Goal: Obtain resource: Obtain resource

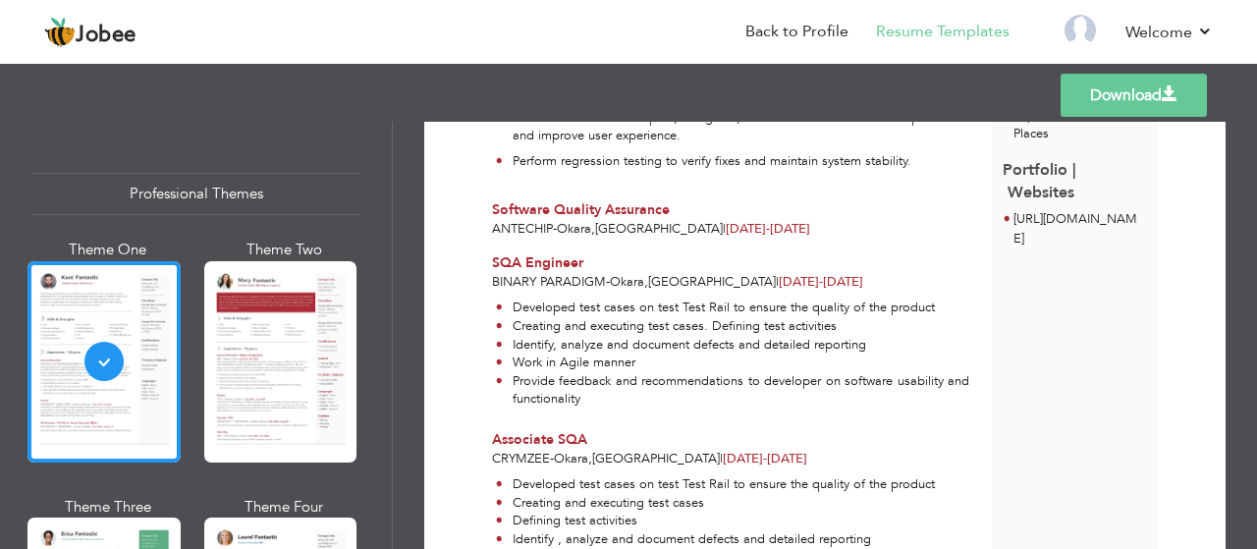
scroll to position [508, 0]
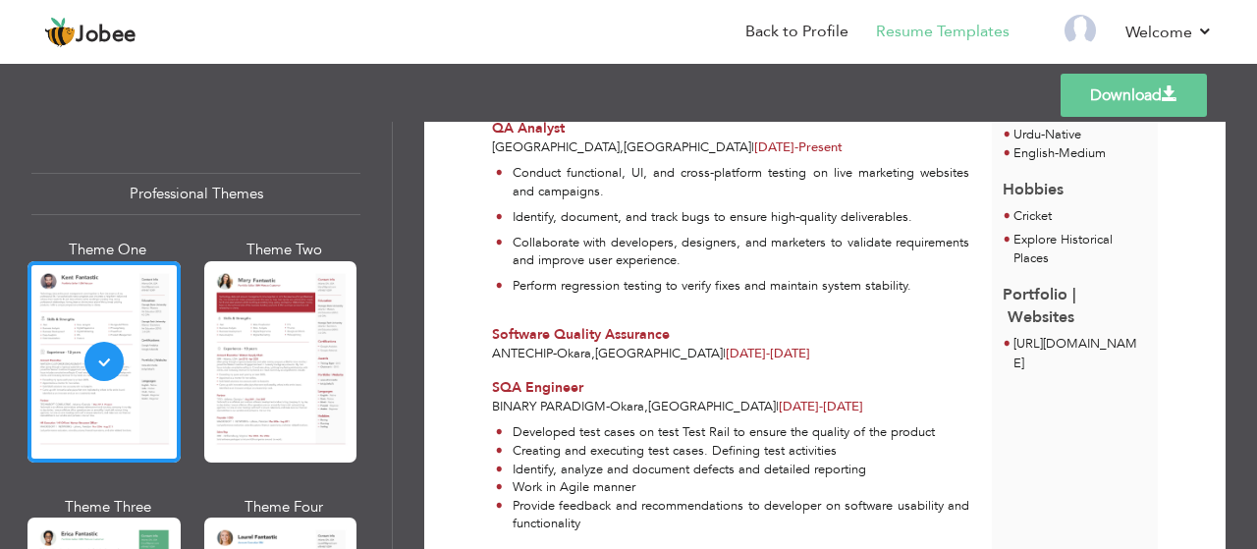
click at [1165, 106] on link "Download" at bounding box center [1134, 95] width 146 height 43
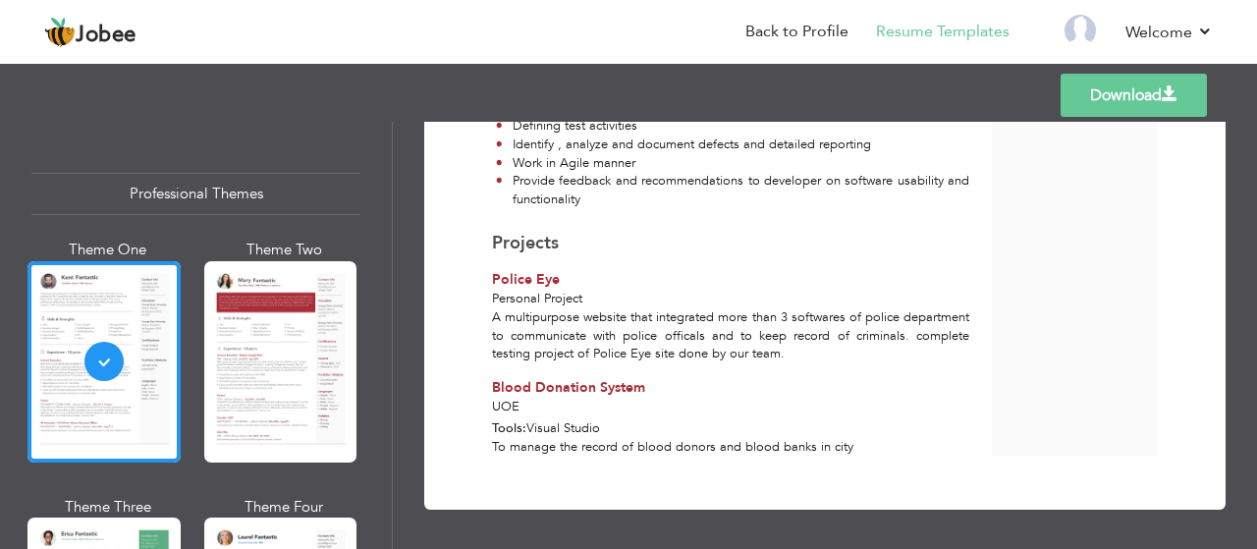
click at [346, 357] on div at bounding box center [280, 361] width 153 height 201
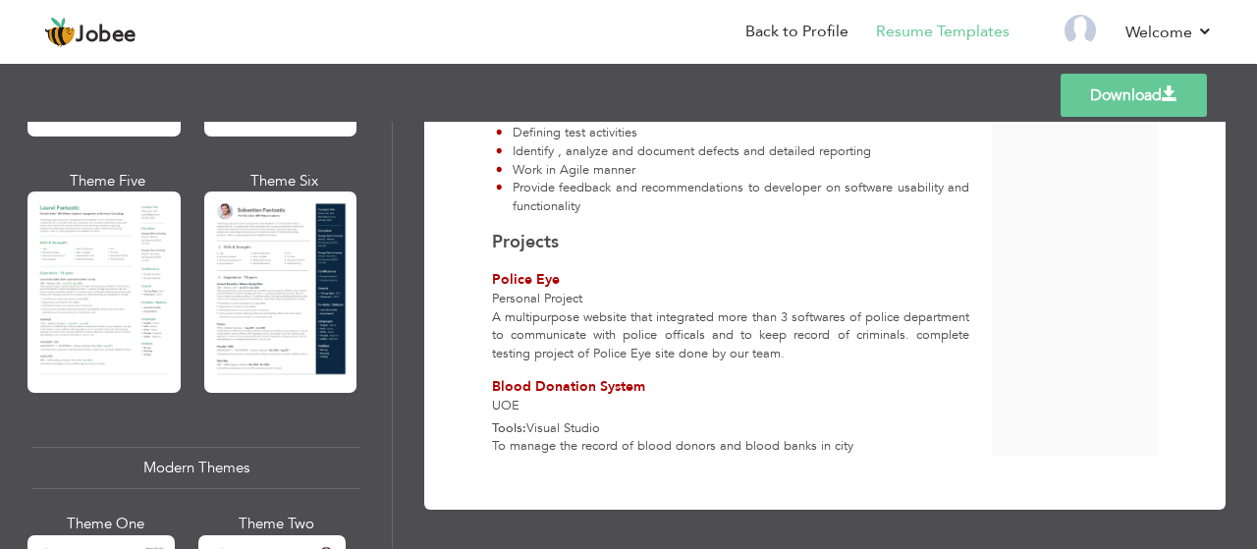
scroll to position [558, 0]
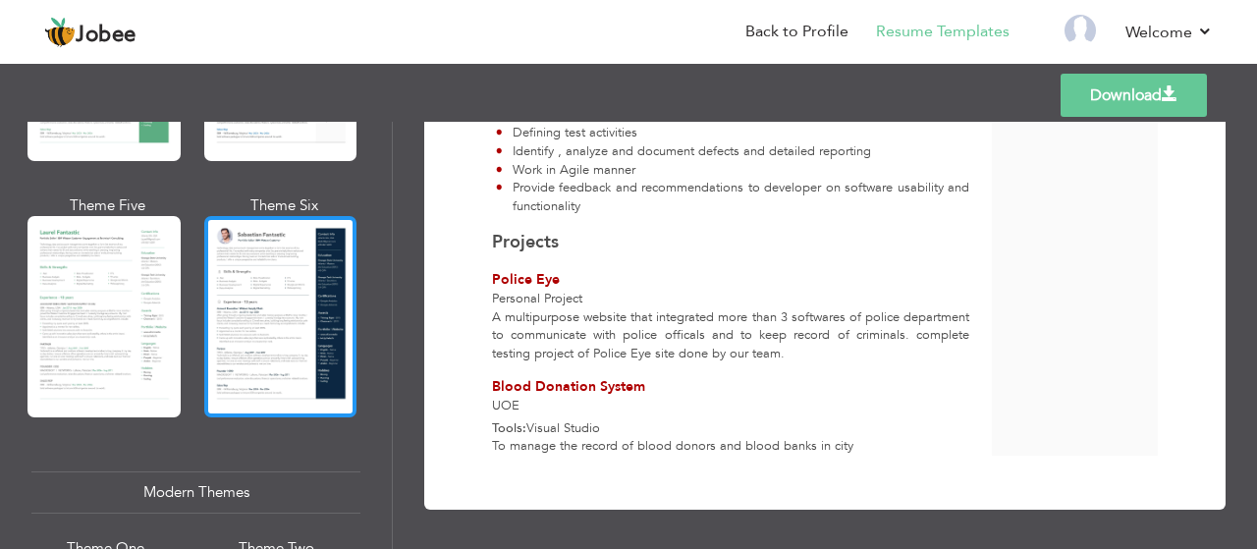
click at [297, 278] on div at bounding box center [280, 316] width 153 height 201
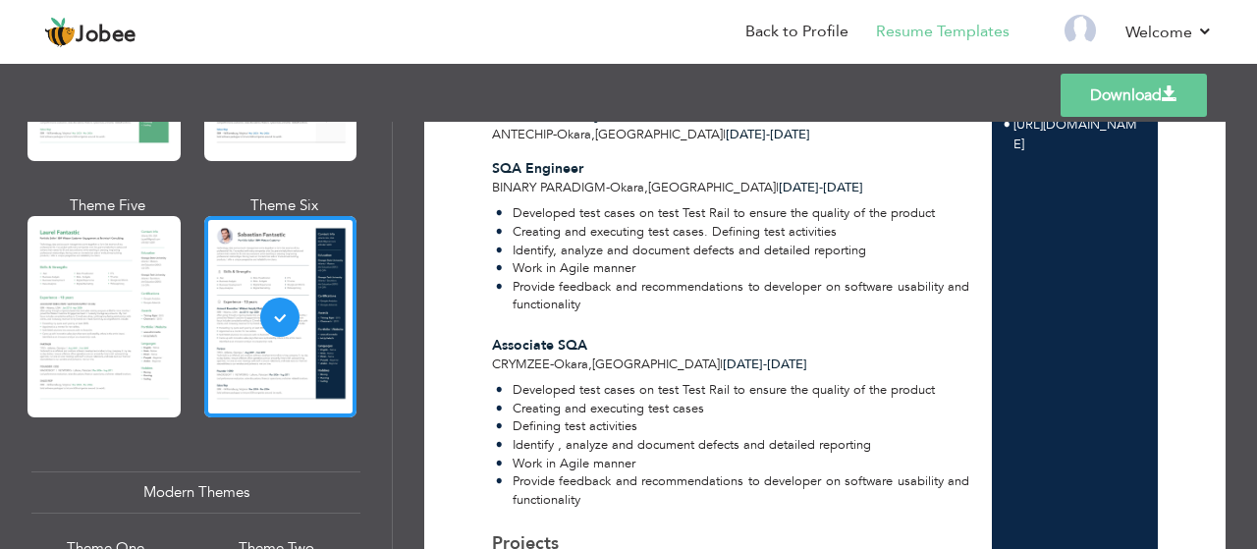
scroll to position [980, 0]
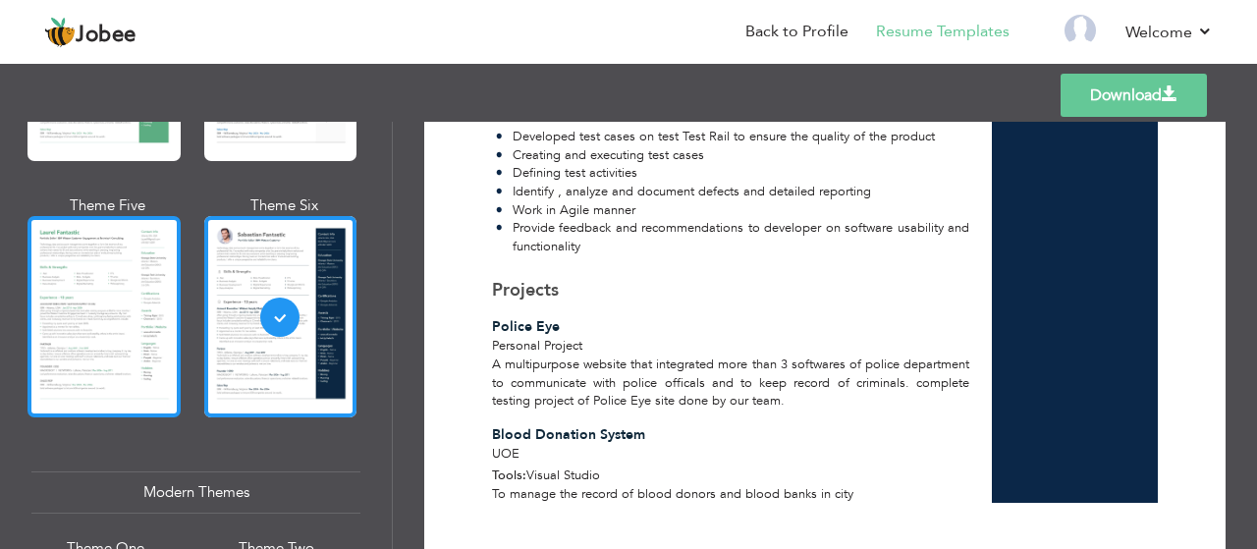
click at [135, 296] on div at bounding box center [104, 316] width 153 height 201
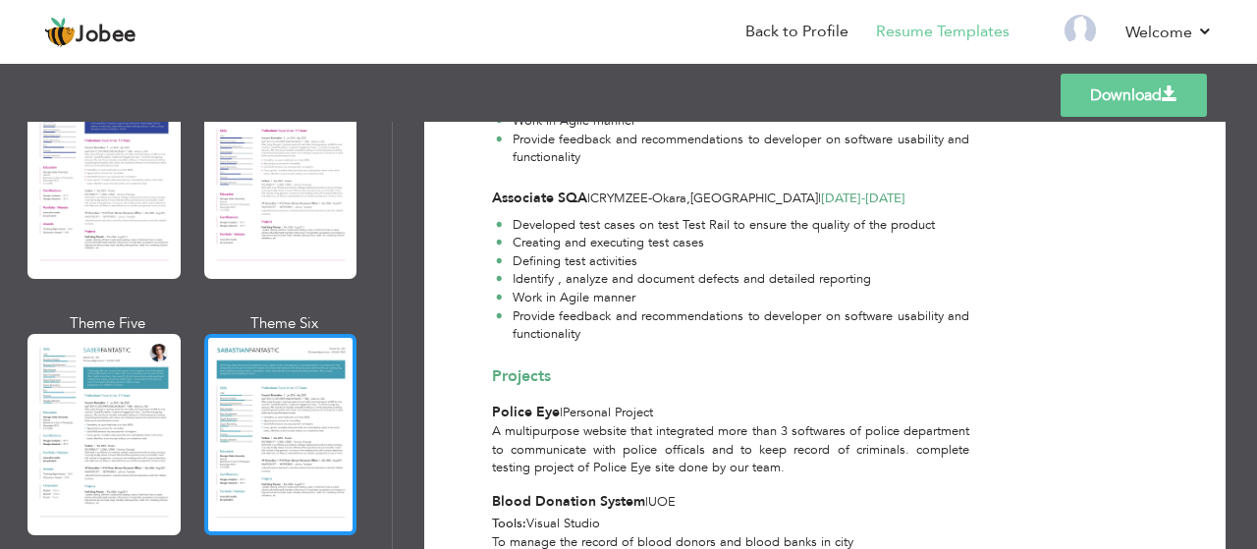
scroll to position [2916, 0]
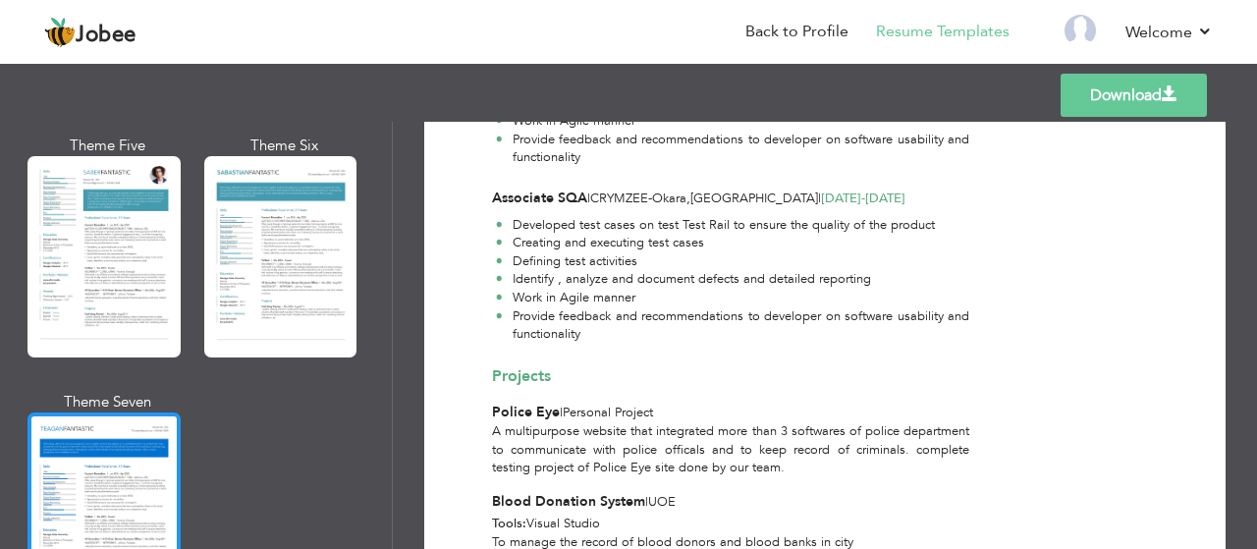
click at [130, 413] on div at bounding box center [104, 513] width 153 height 201
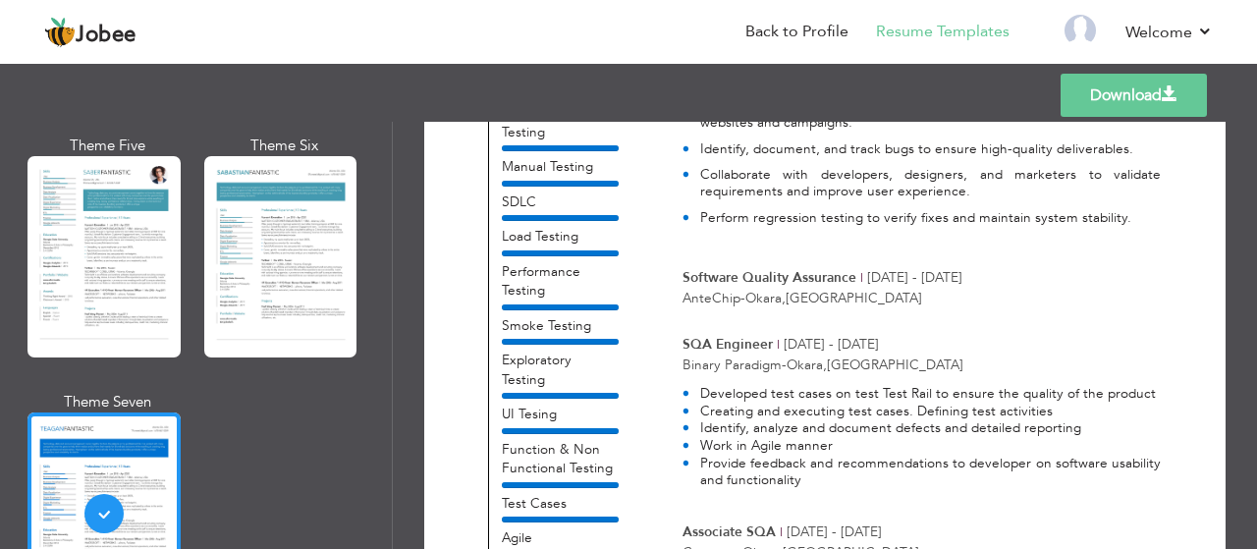
scroll to position [395, 0]
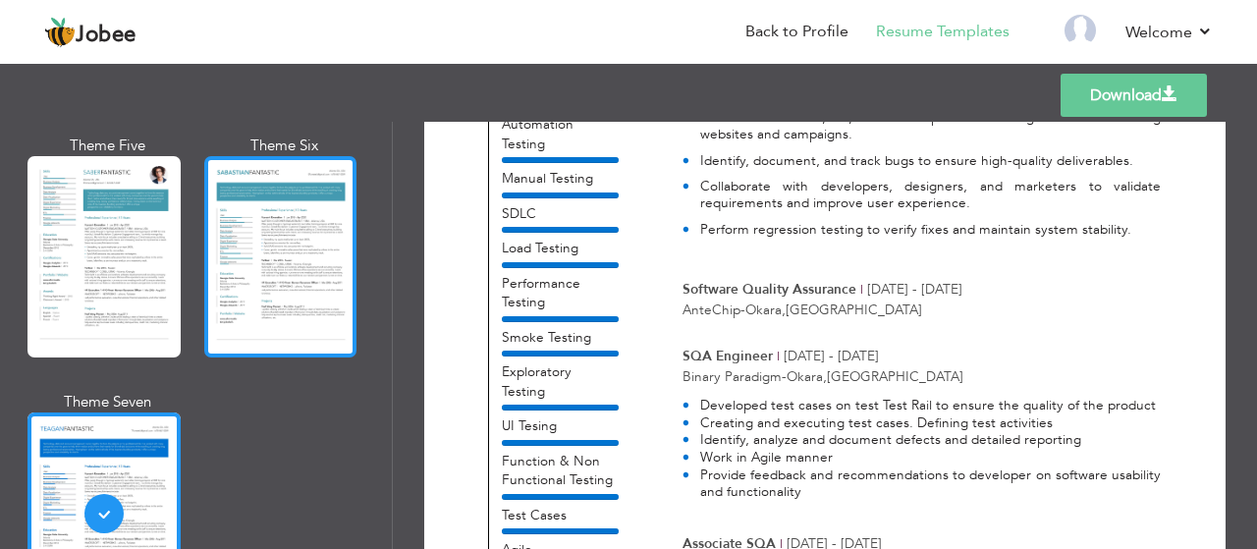
click at [275, 304] on div at bounding box center [280, 256] width 153 height 201
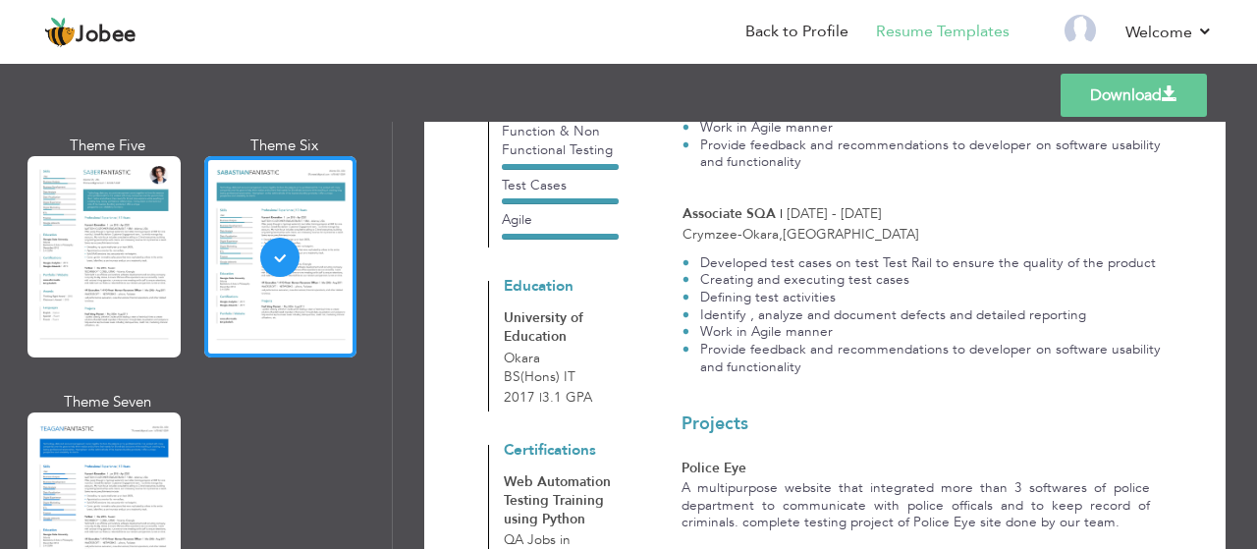
scroll to position [763, 0]
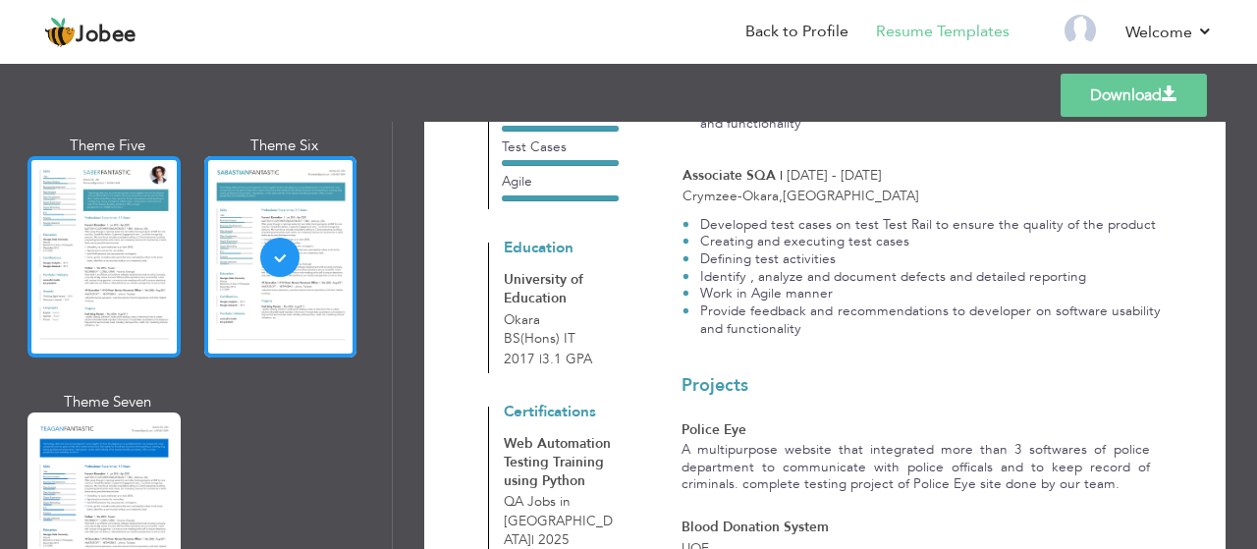
click at [138, 233] on div at bounding box center [104, 256] width 153 height 201
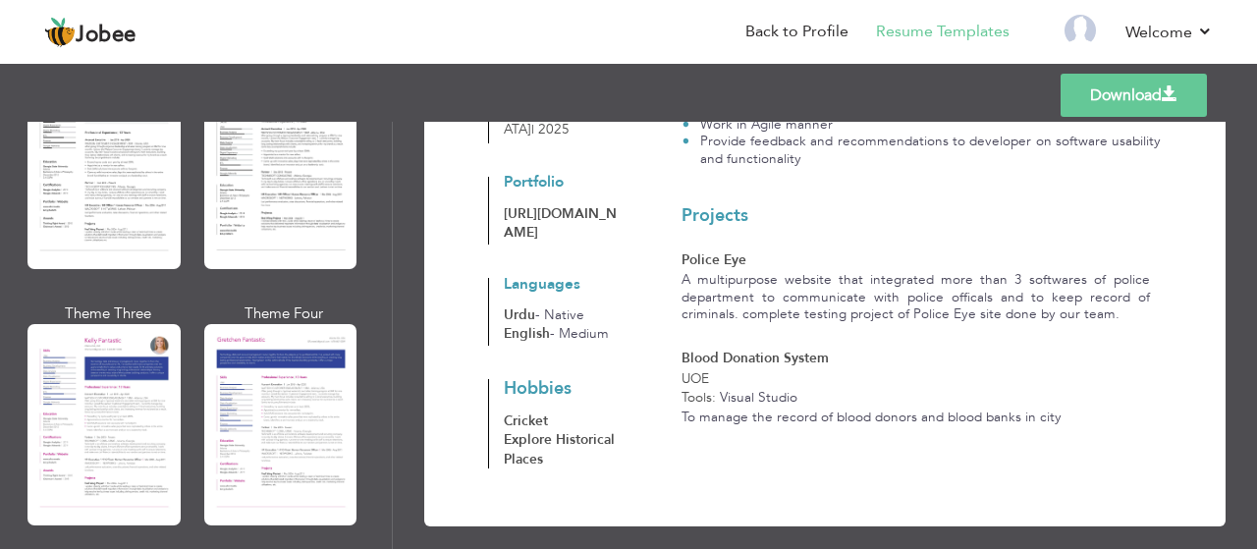
scroll to position [2474, 0]
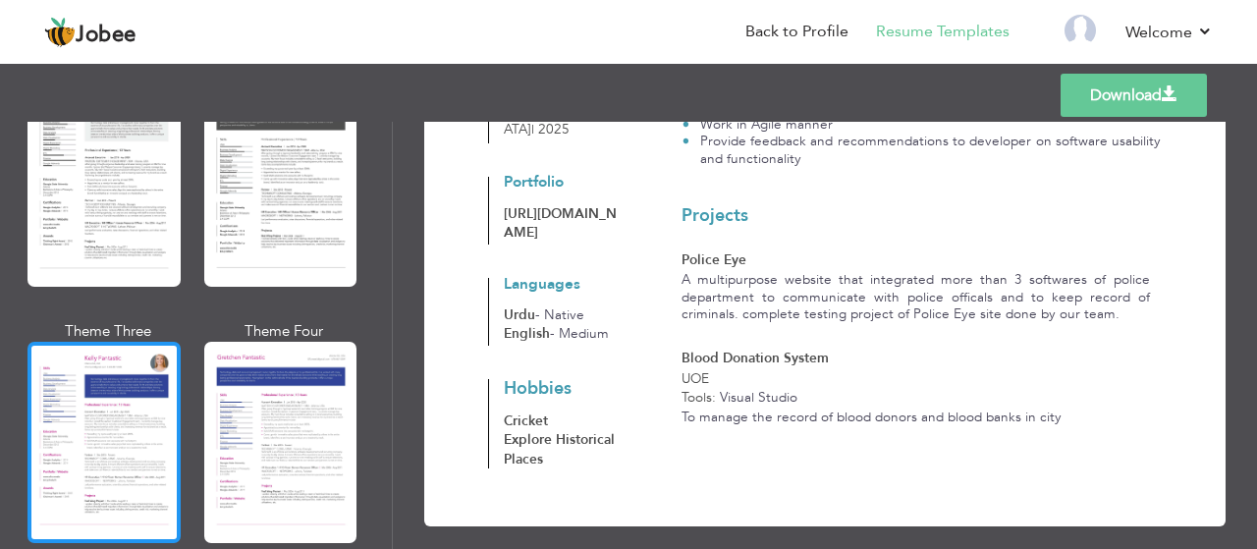
click at [123, 358] on div at bounding box center [104, 442] width 153 height 201
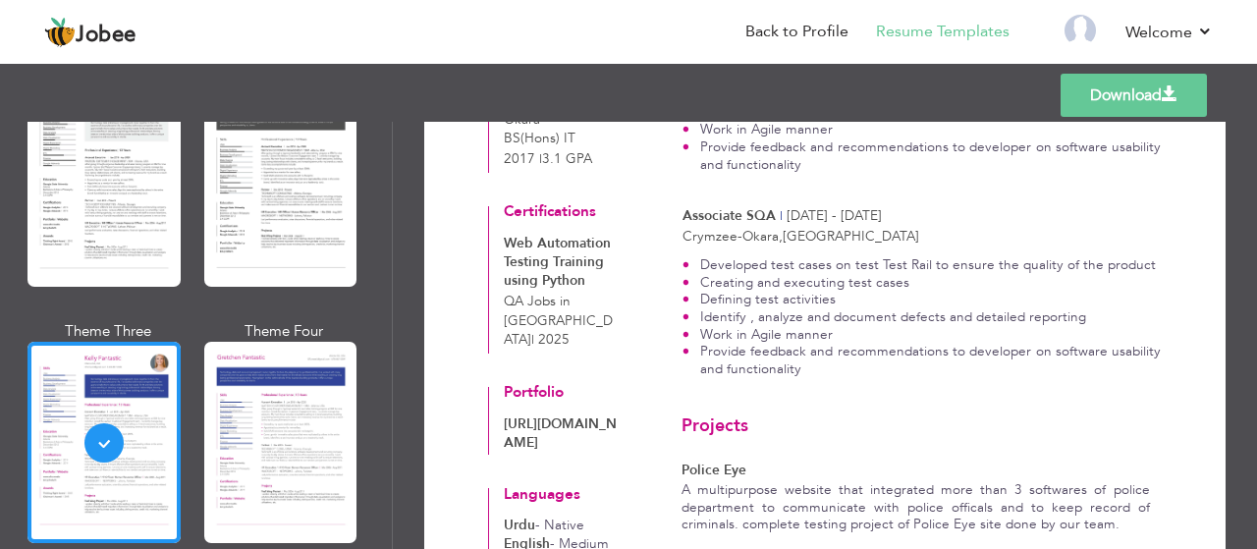
scroll to position [773, 0]
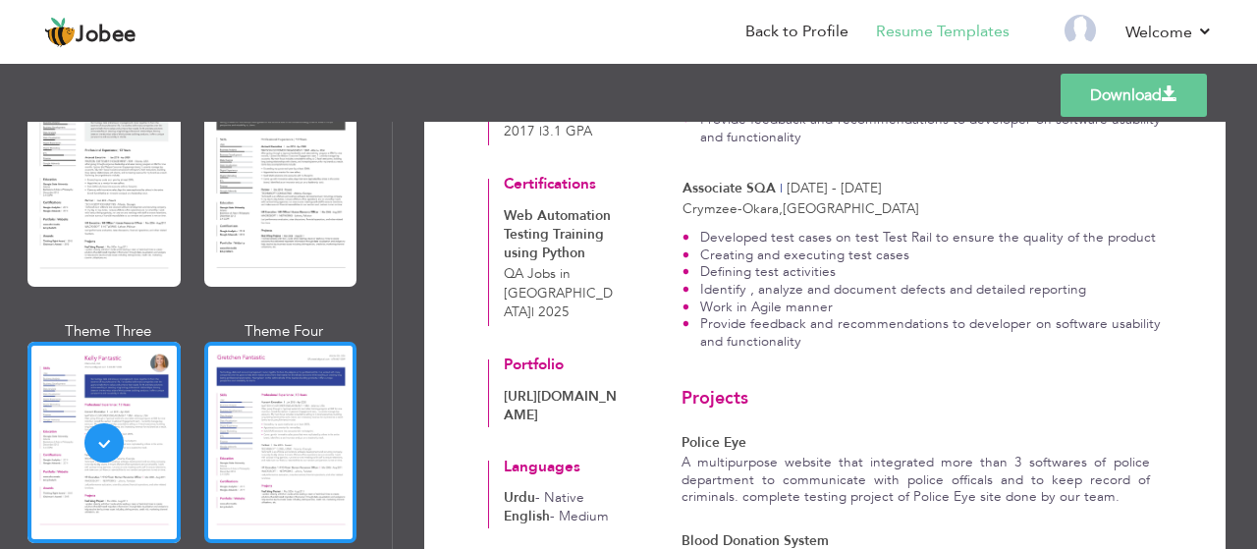
click at [273, 362] on div at bounding box center [280, 442] width 153 height 201
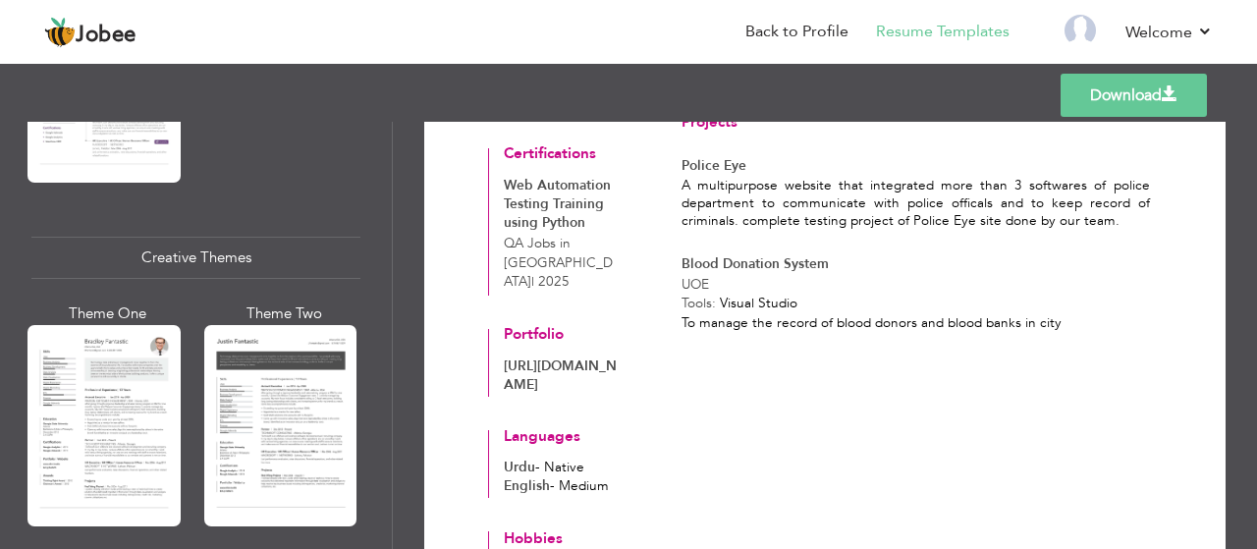
scroll to position [2154, 0]
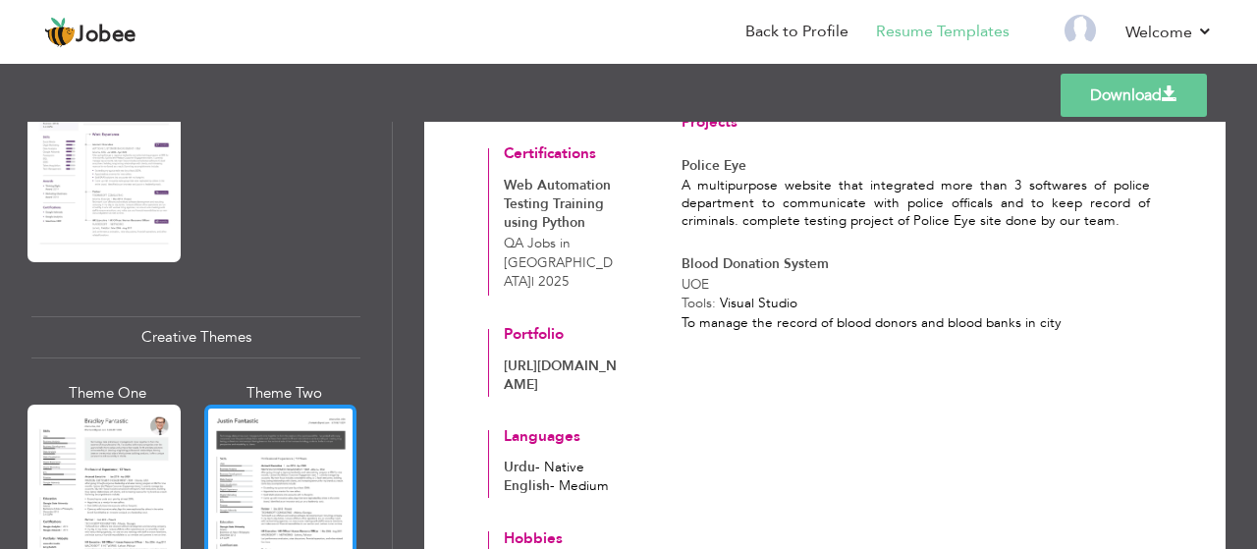
click at [277, 414] on div at bounding box center [280, 505] width 153 height 201
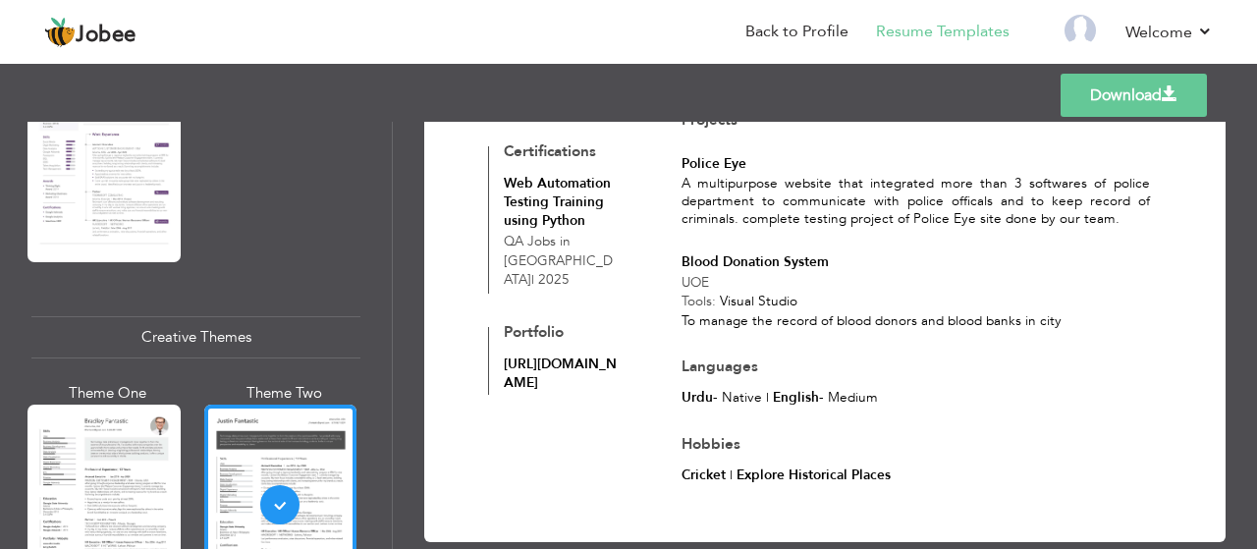
scroll to position [1033, 0]
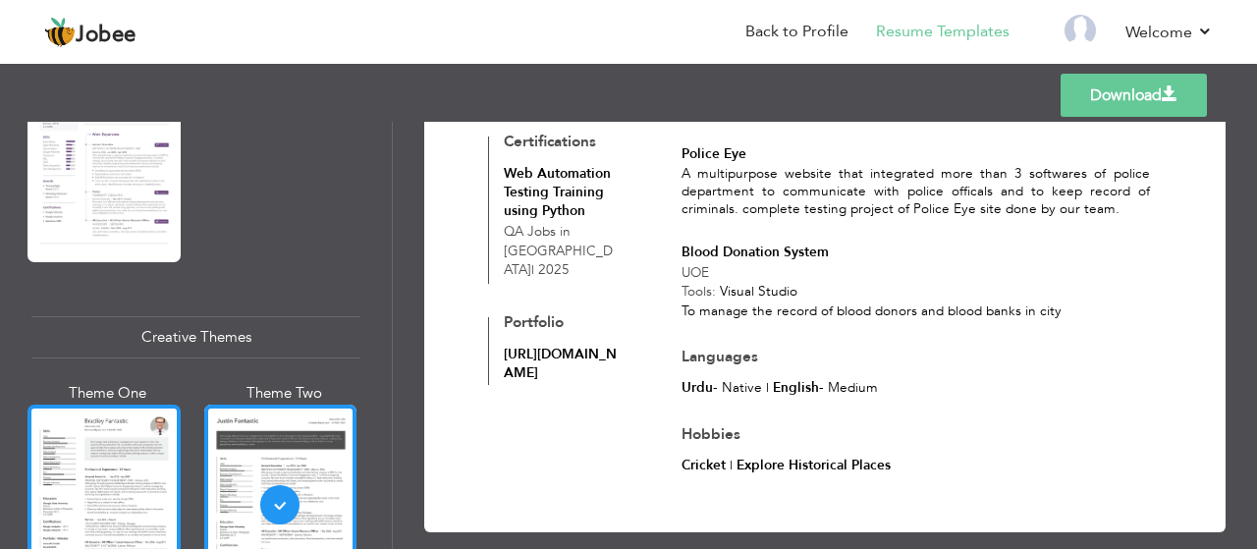
click at [116, 429] on div at bounding box center [104, 505] width 153 height 201
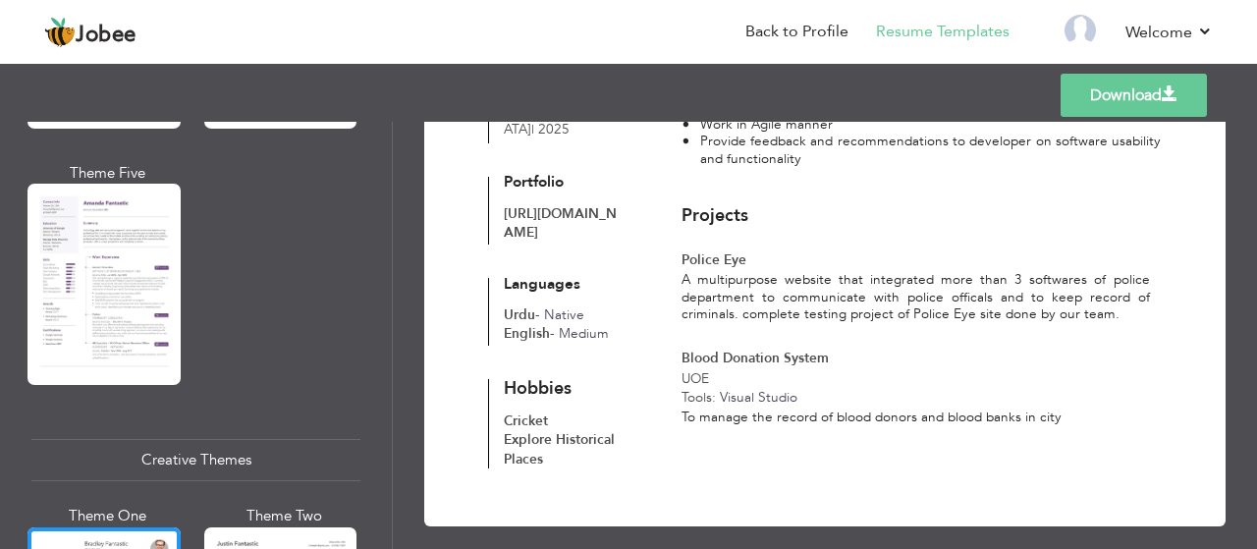
scroll to position [1798, 0]
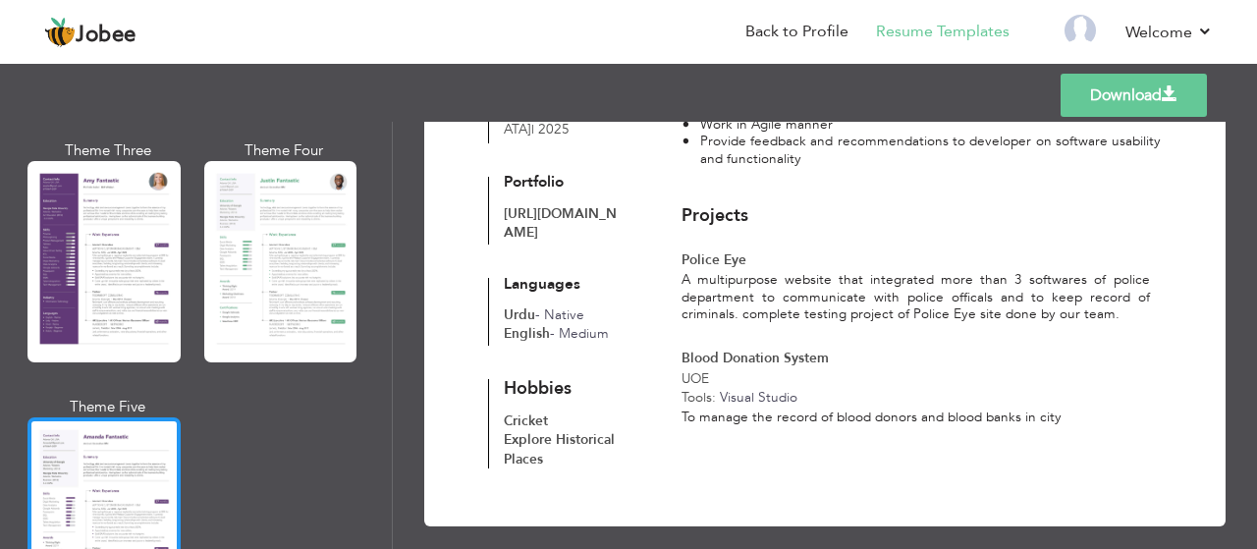
click at [67, 418] on div at bounding box center [104, 518] width 153 height 201
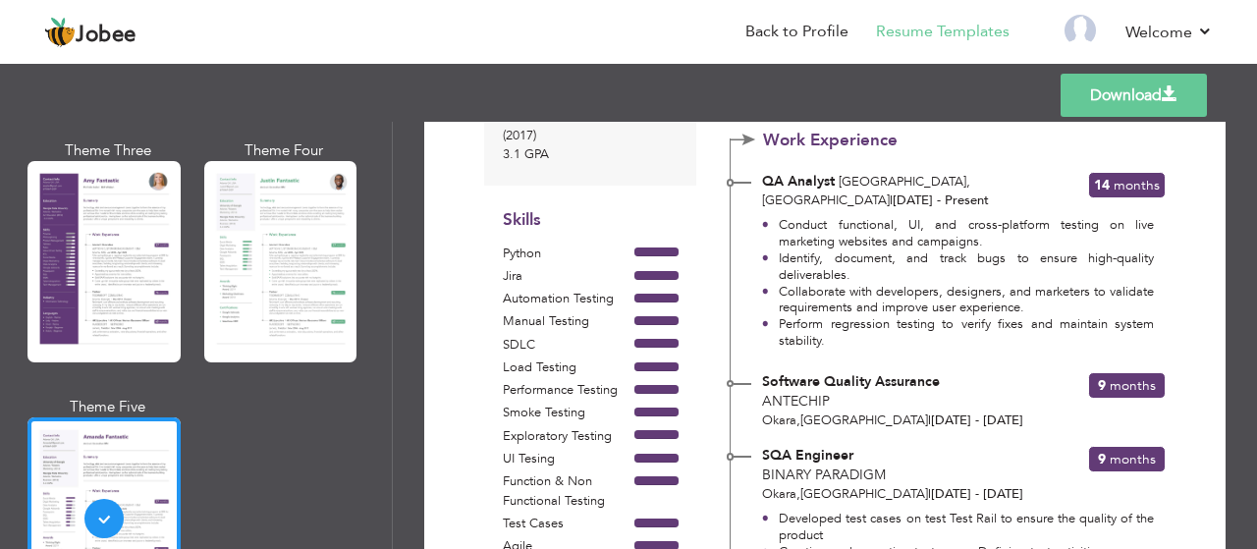
scroll to position [328, 0]
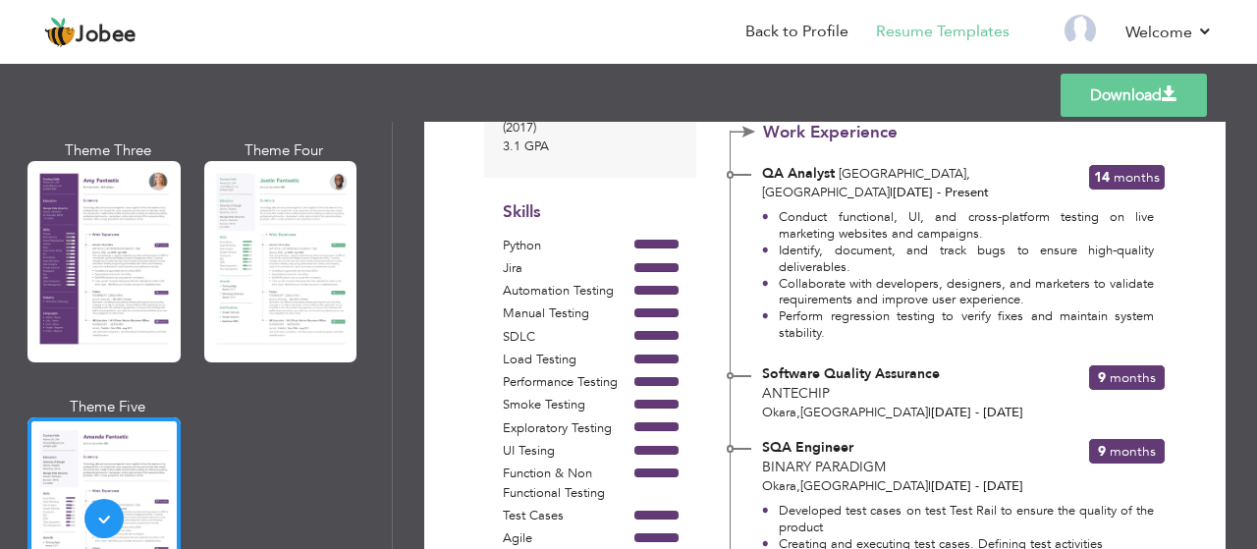
click at [1143, 101] on link "Download" at bounding box center [1134, 95] width 146 height 43
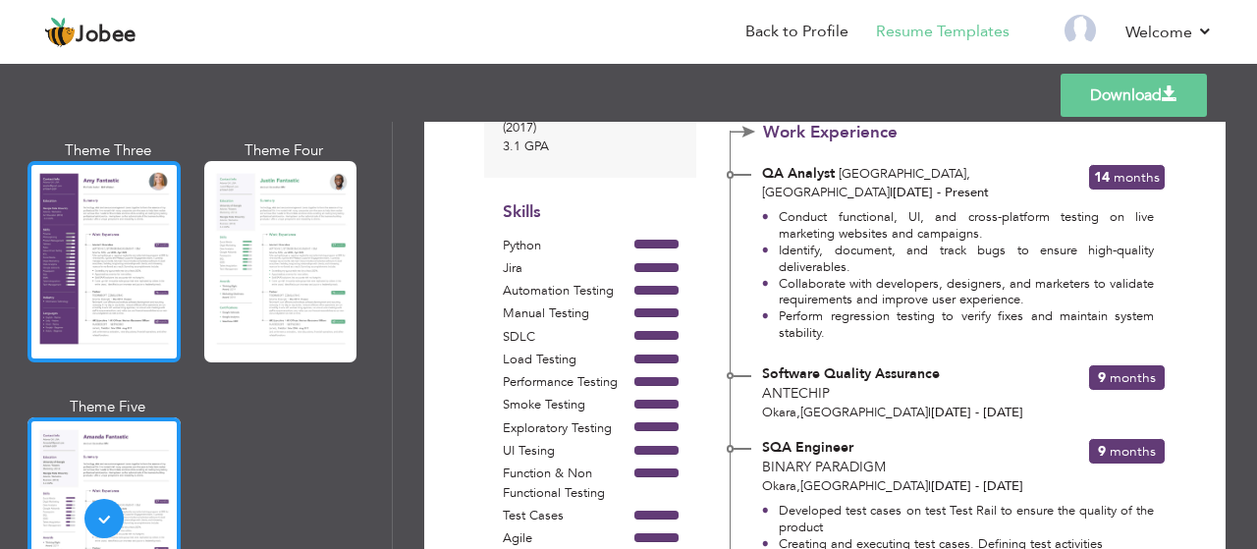
click at [78, 303] on div at bounding box center [104, 261] width 153 height 201
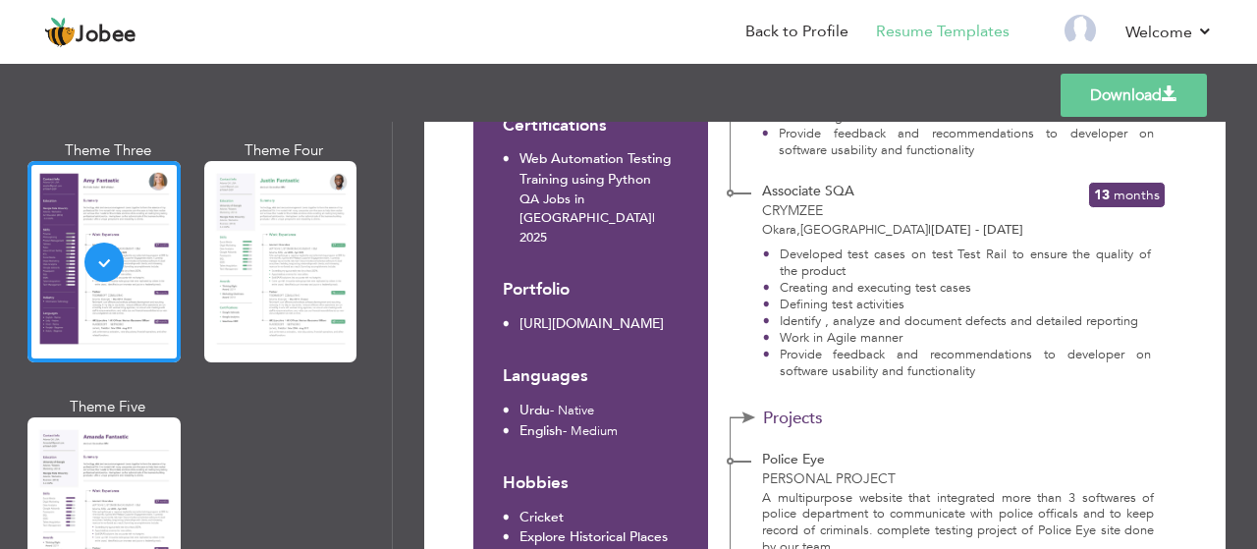
scroll to position [807, 0]
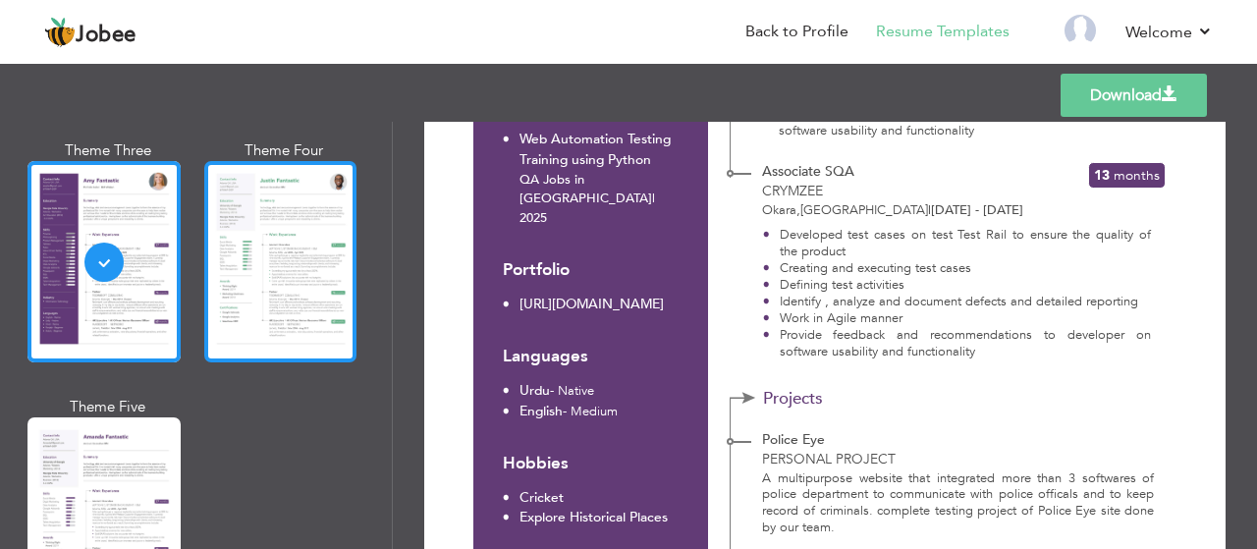
click at [257, 240] on div at bounding box center [280, 261] width 153 height 201
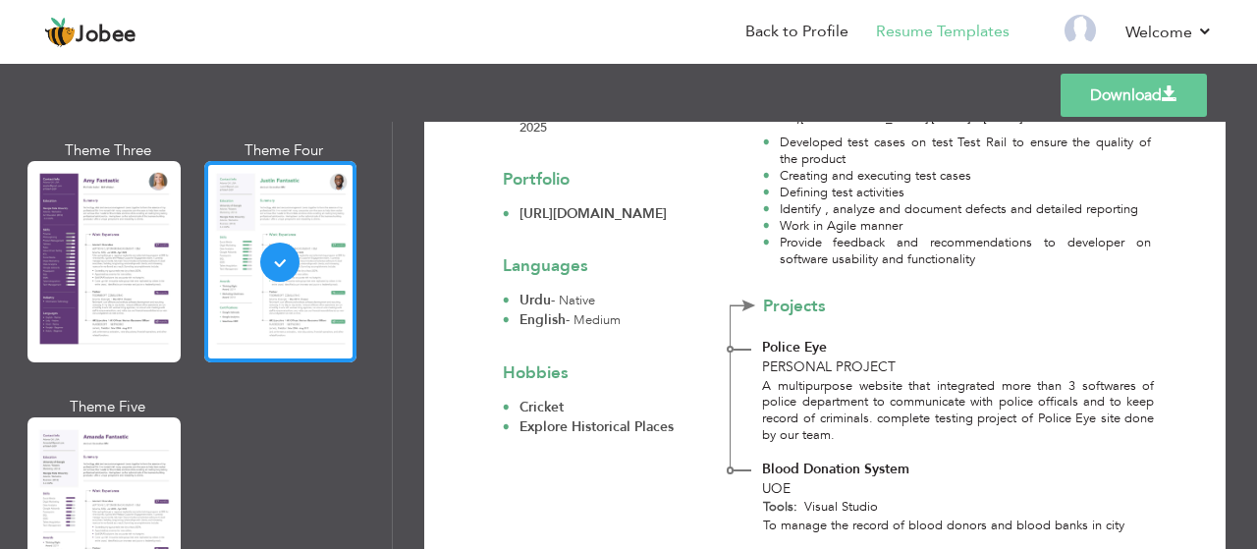
scroll to position [980, 0]
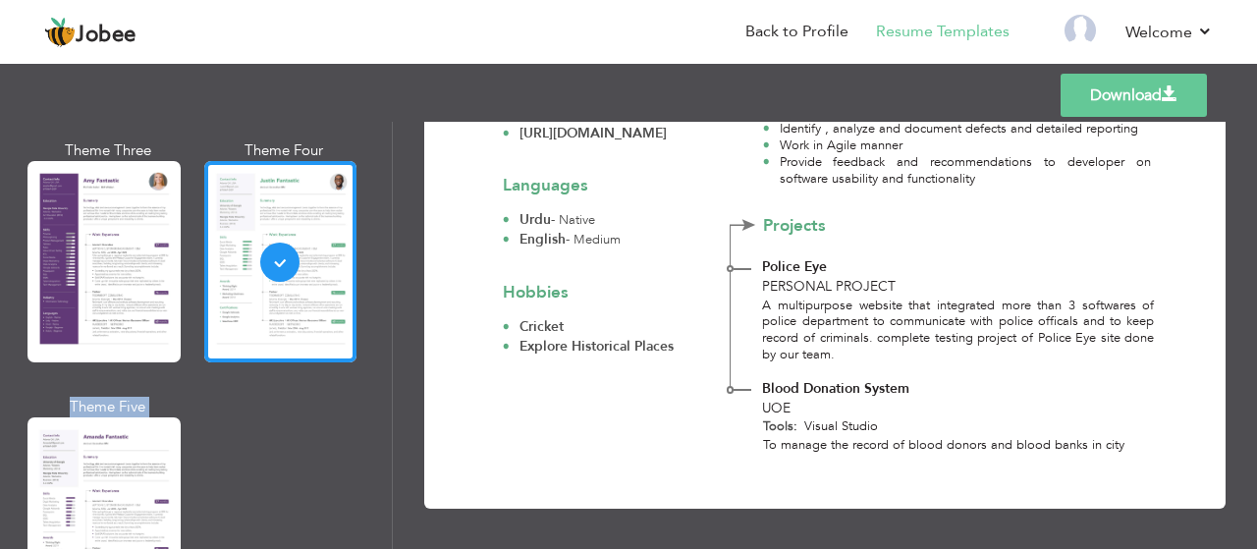
drag, startPoint x: 394, startPoint y: 336, endPoint x: 386, endPoint y: 288, distance: 48.8
click at [386, 288] on div "Professional Themes Theme One Theme Two Theme Three Theme Four" at bounding box center [628, 335] width 1257 height 427
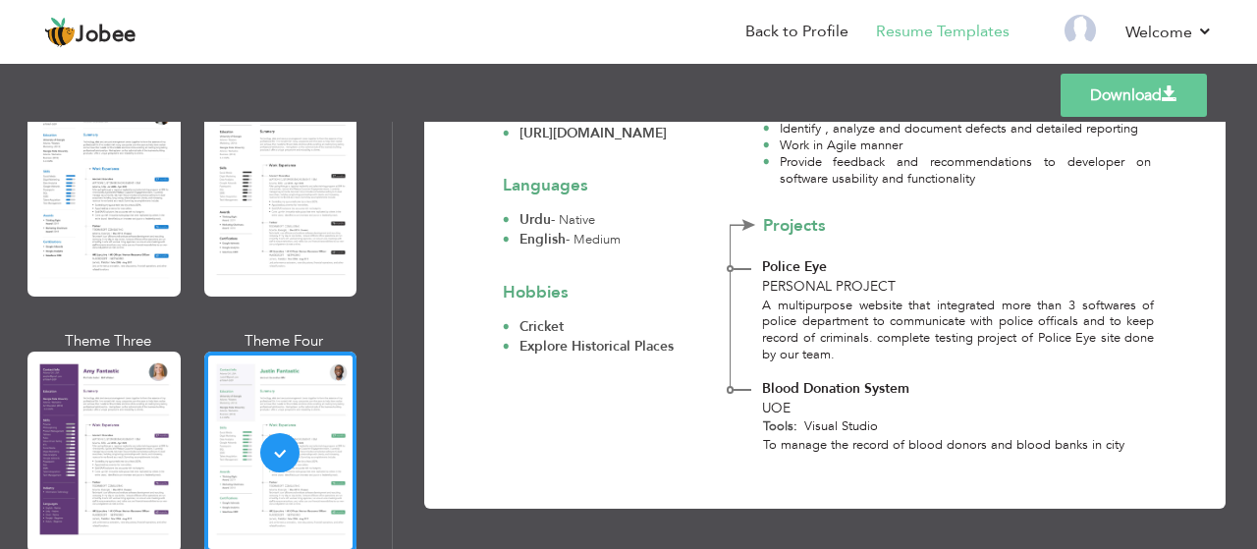
scroll to position [1552, 0]
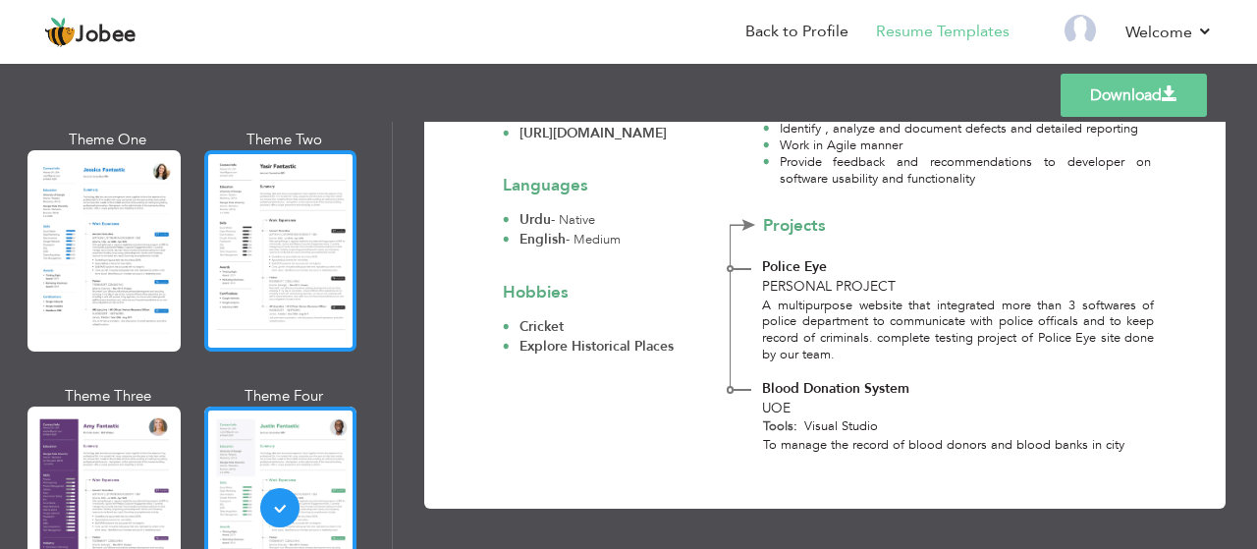
click at [292, 262] on div at bounding box center [280, 250] width 153 height 201
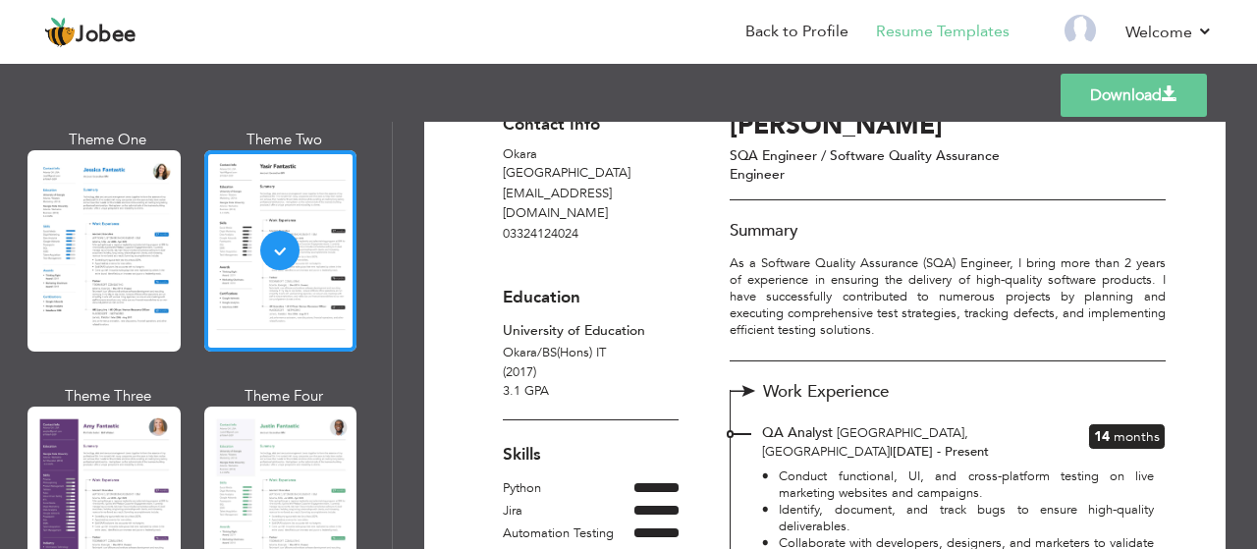
scroll to position [45, 0]
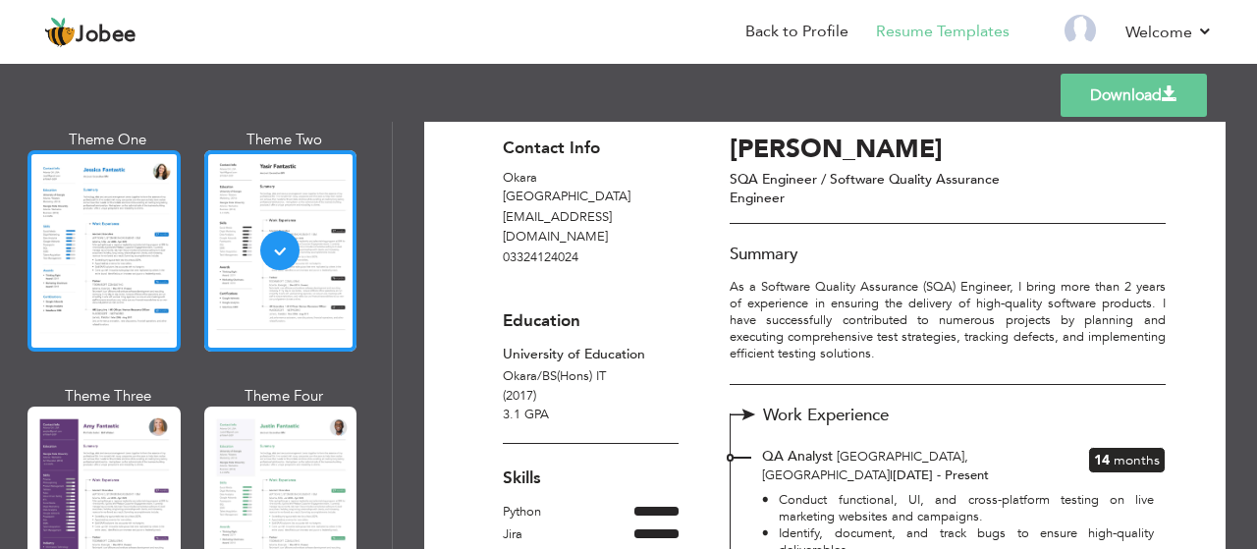
click at [130, 260] on div at bounding box center [104, 250] width 153 height 201
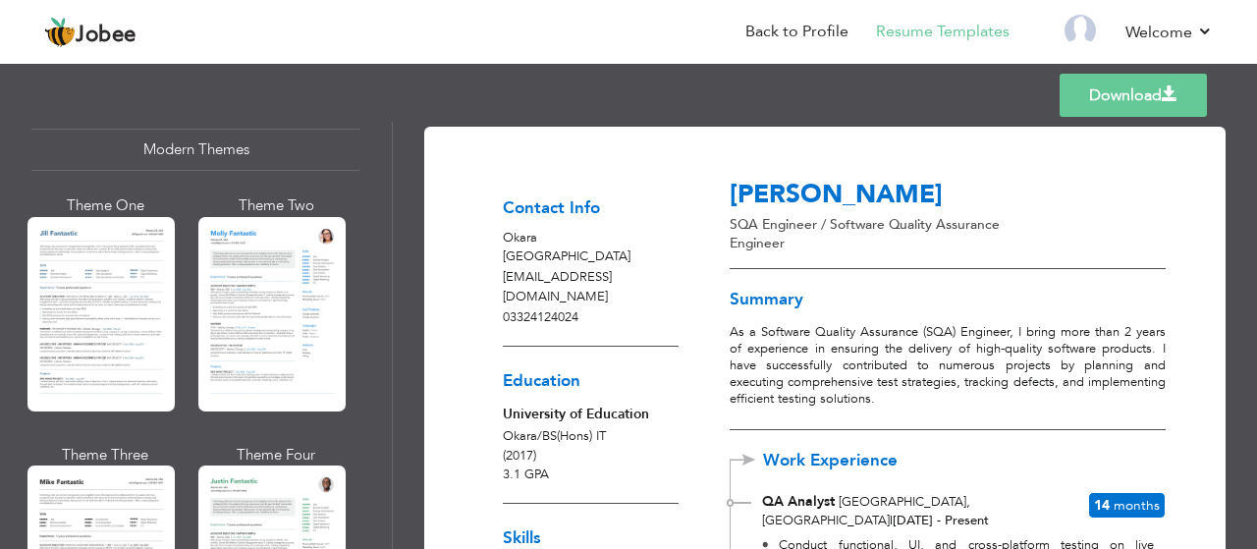
scroll to position [883, 0]
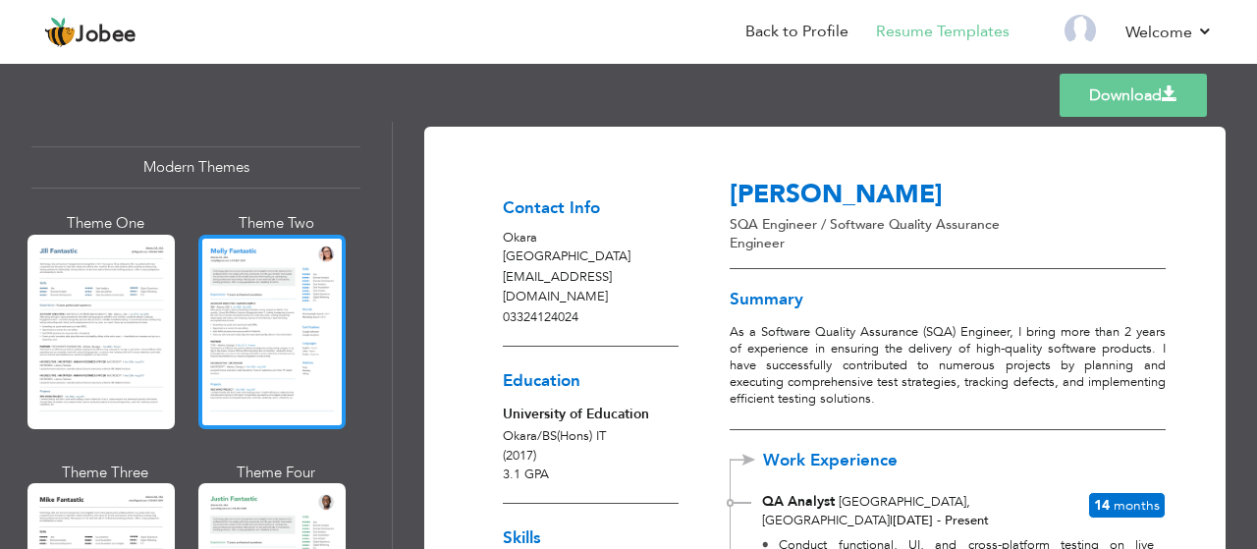
click at [278, 272] on div at bounding box center [271, 332] width 147 height 195
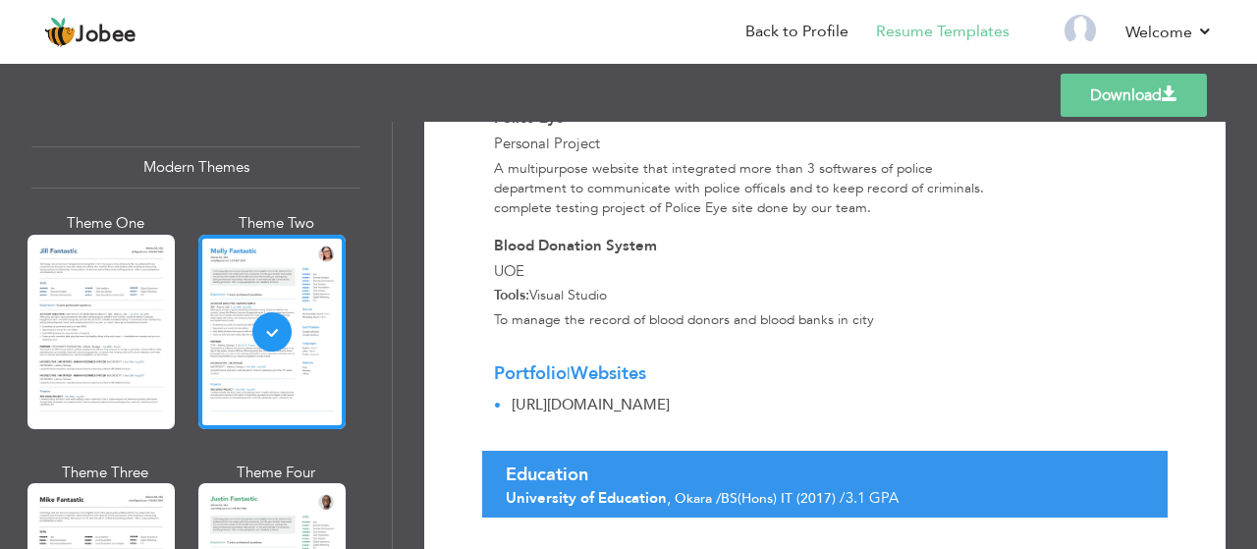
scroll to position [1248, 0]
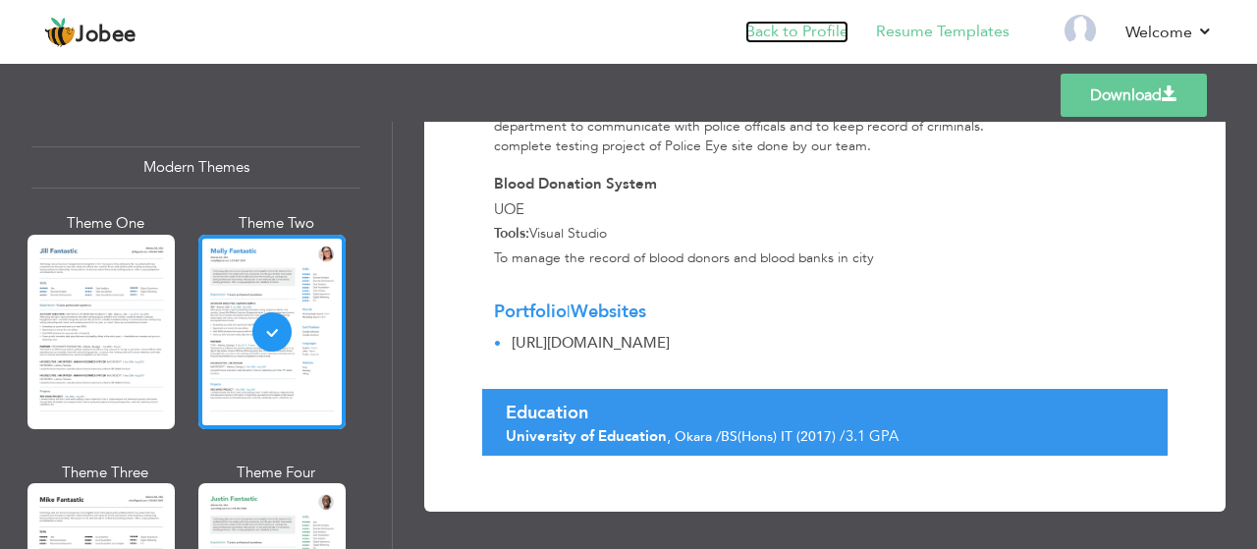
click at [783, 37] on link "Back to Profile" at bounding box center [797, 32] width 103 height 23
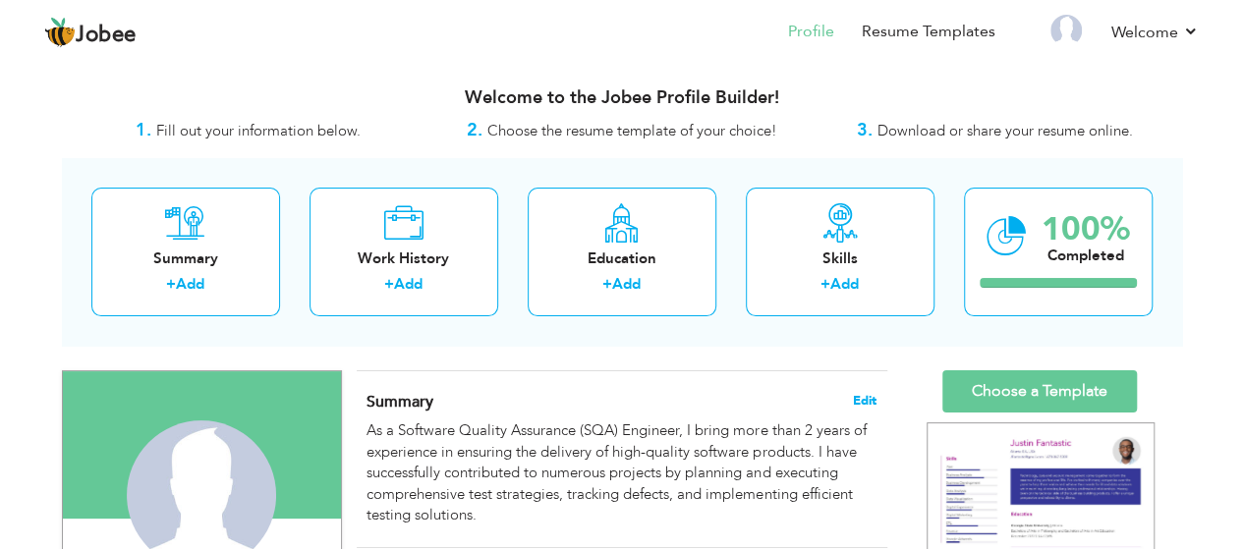
click at [864, 398] on span "Edit" at bounding box center [865, 401] width 24 height 14
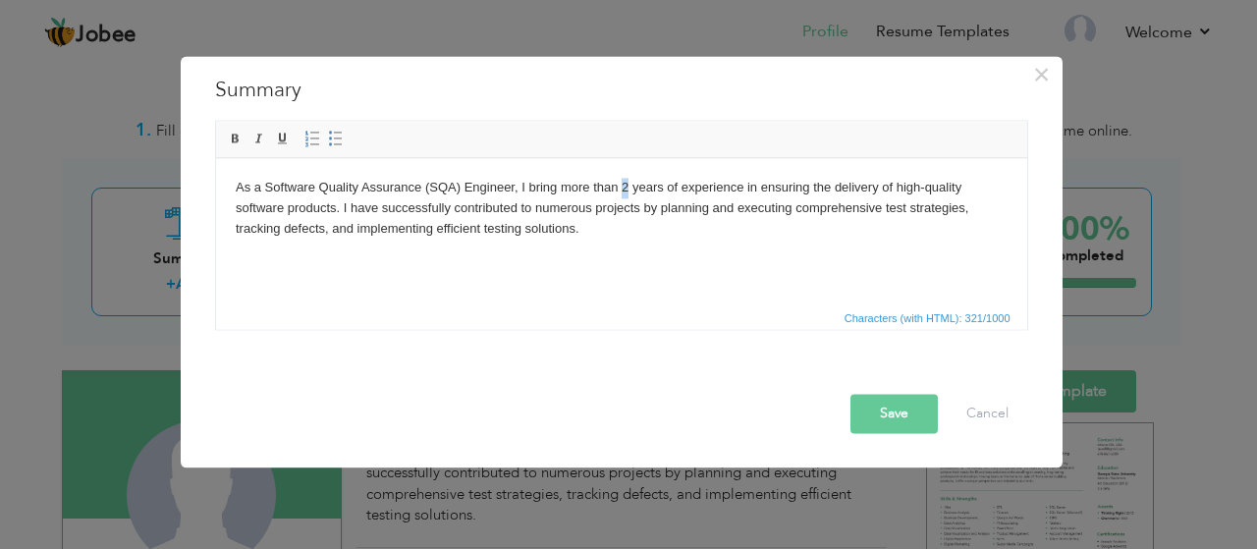
click at [627, 190] on body "As a Software Quality Assurance (SQA) Engineer, I bring more than 2 years of ex…" at bounding box center [621, 207] width 772 height 61
click at [896, 415] on button "Save" at bounding box center [894, 413] width 87 height 39
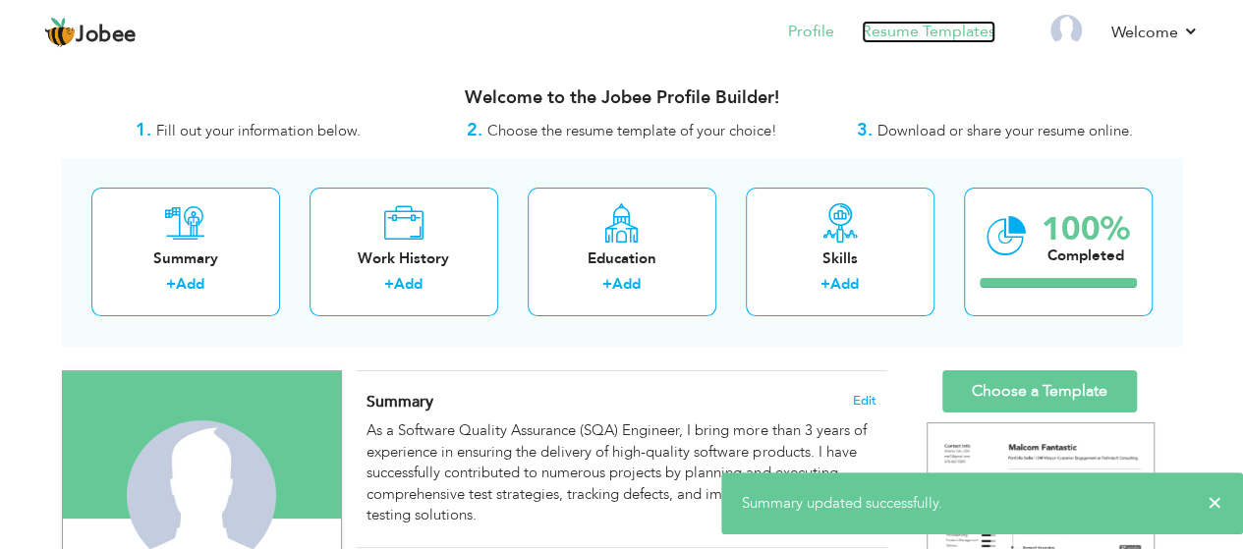
click at [898, 33] on link "Resume Templates" at bounding box center [929, 32] width 134 height 23
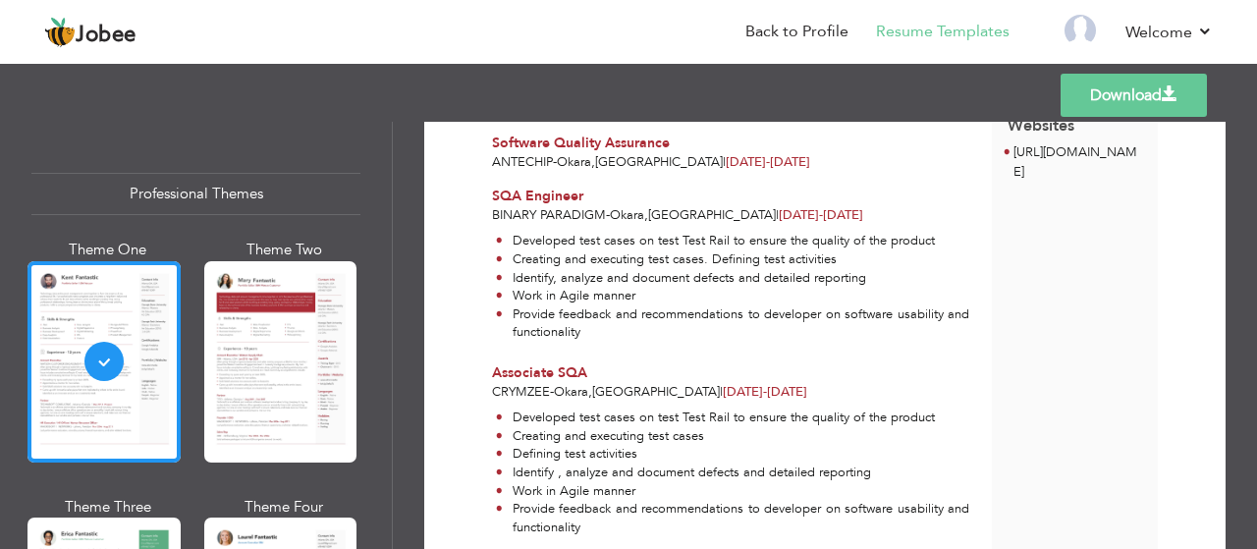
scroll to position [866, 0]
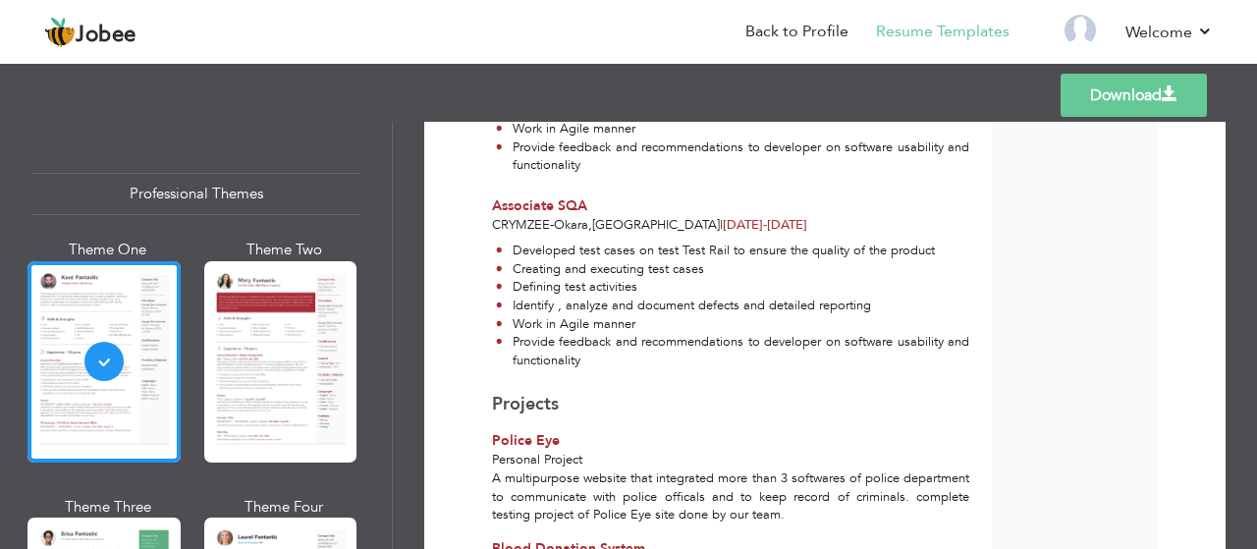
click at [1145, 89] on link "Download" at bounding box center [1134, 95] width 146 height 43
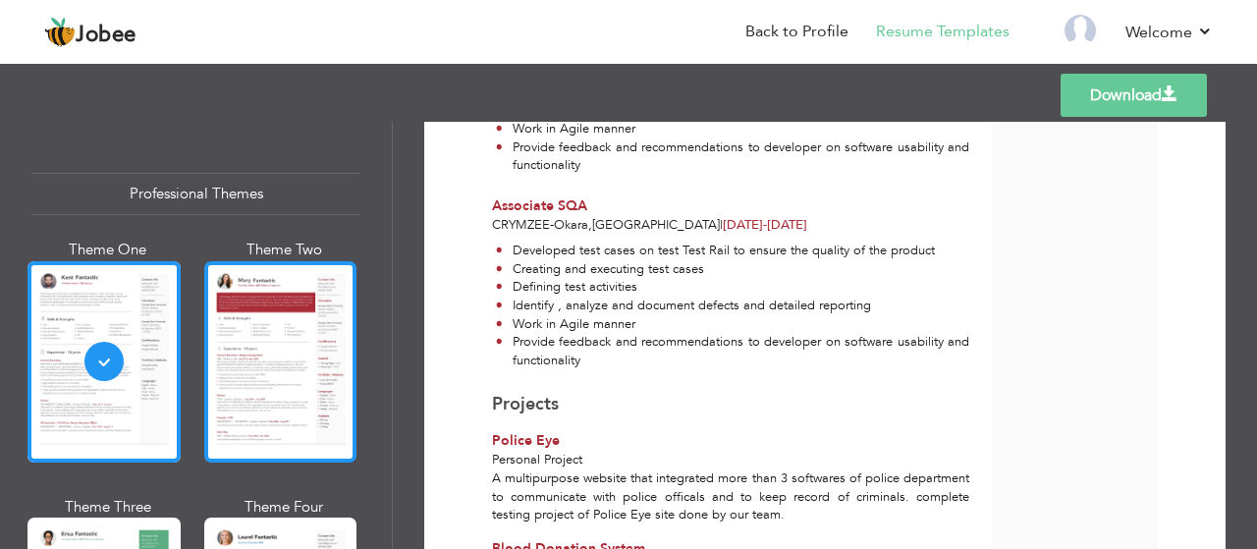
click at [272, 329] on div at bounding box center [280, 361] width 153 height 201
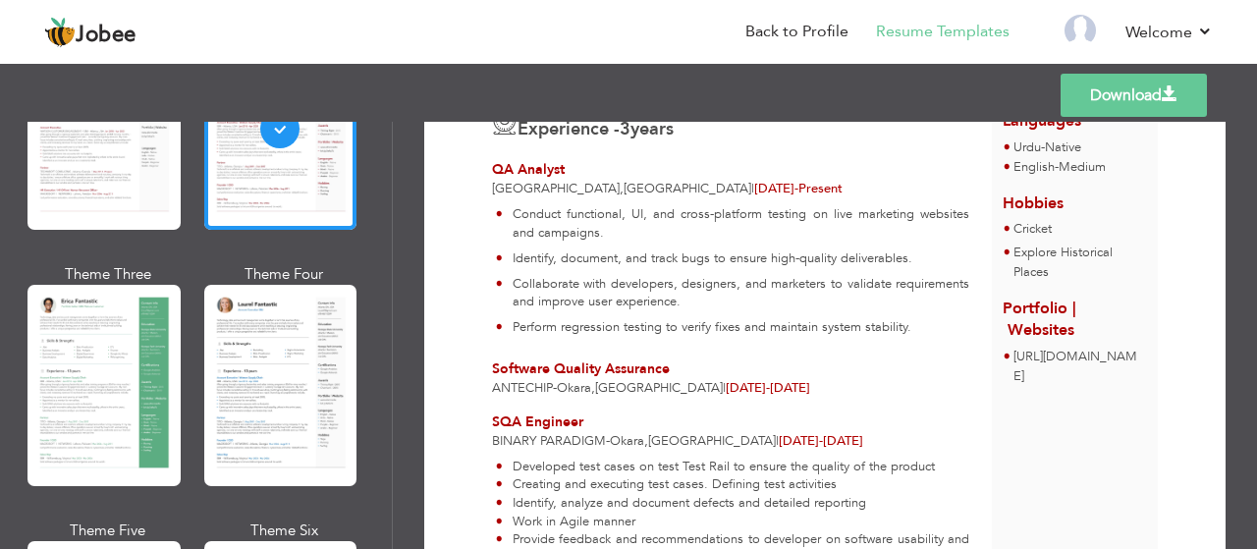
scroll to position [289, 0]
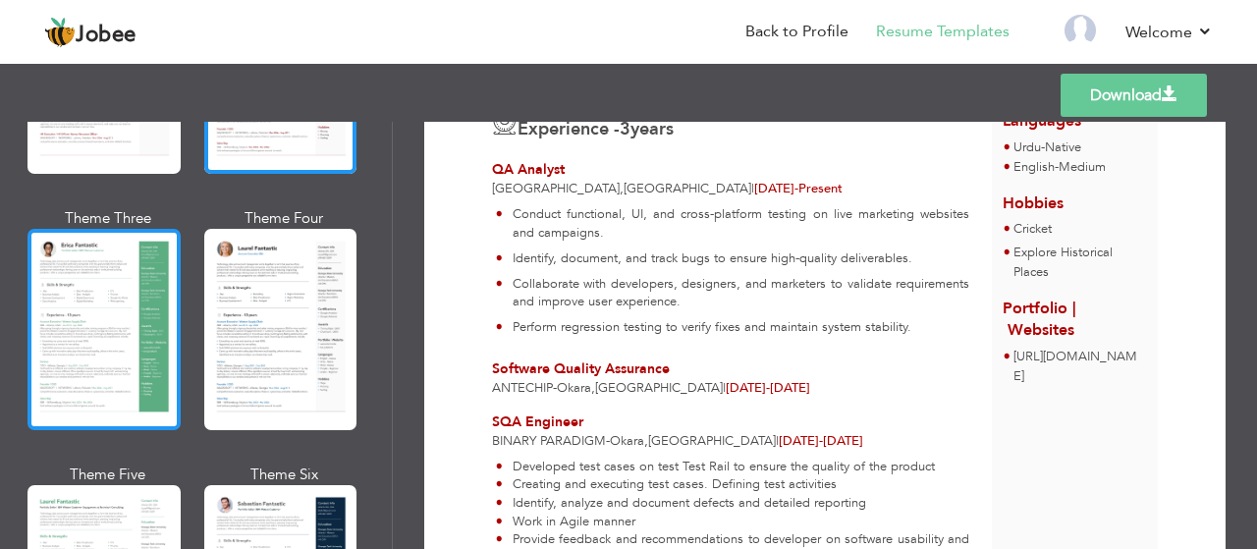
click at [139, 290] on div at bounding box center [104, 329] width 153 height 201
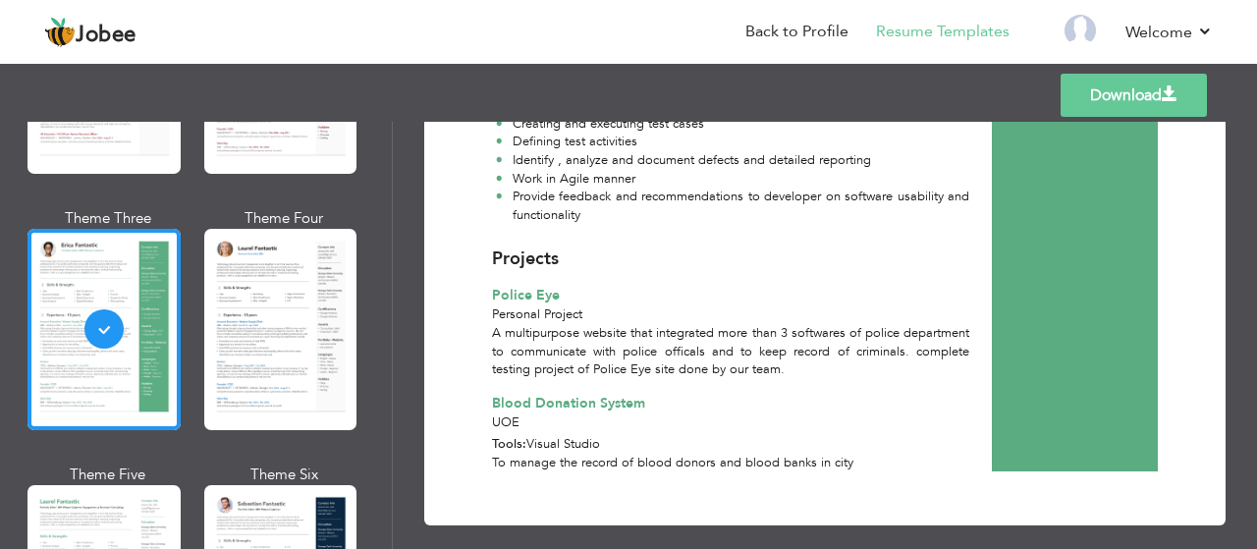
scroll to position [1028, 0]
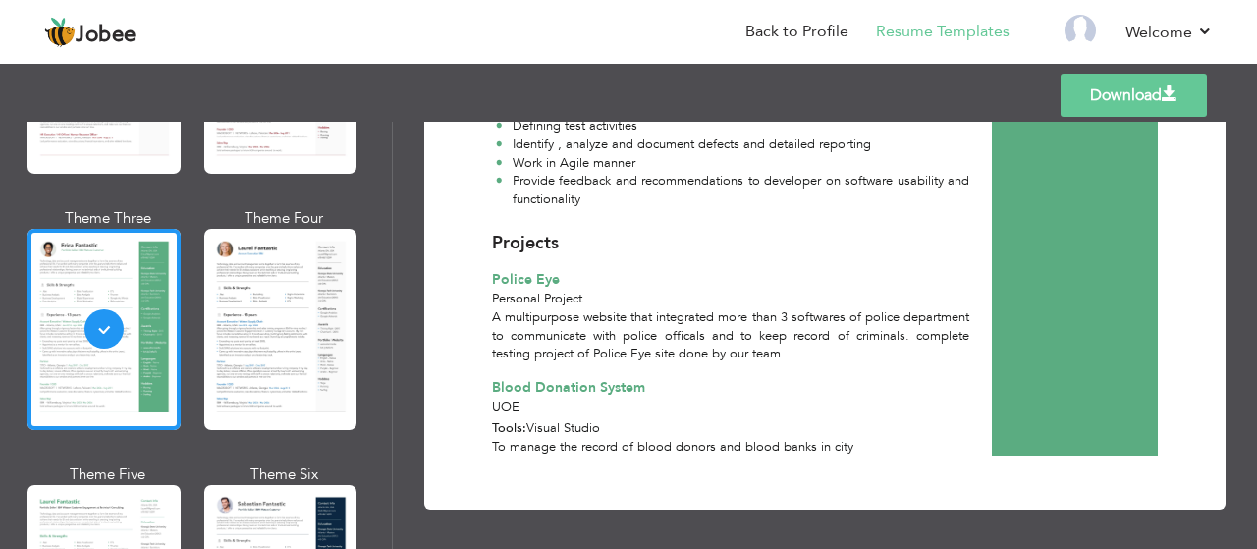
click at [1133, 90] on link "Download" at bounding box center [1134, 95] width 146 height 43
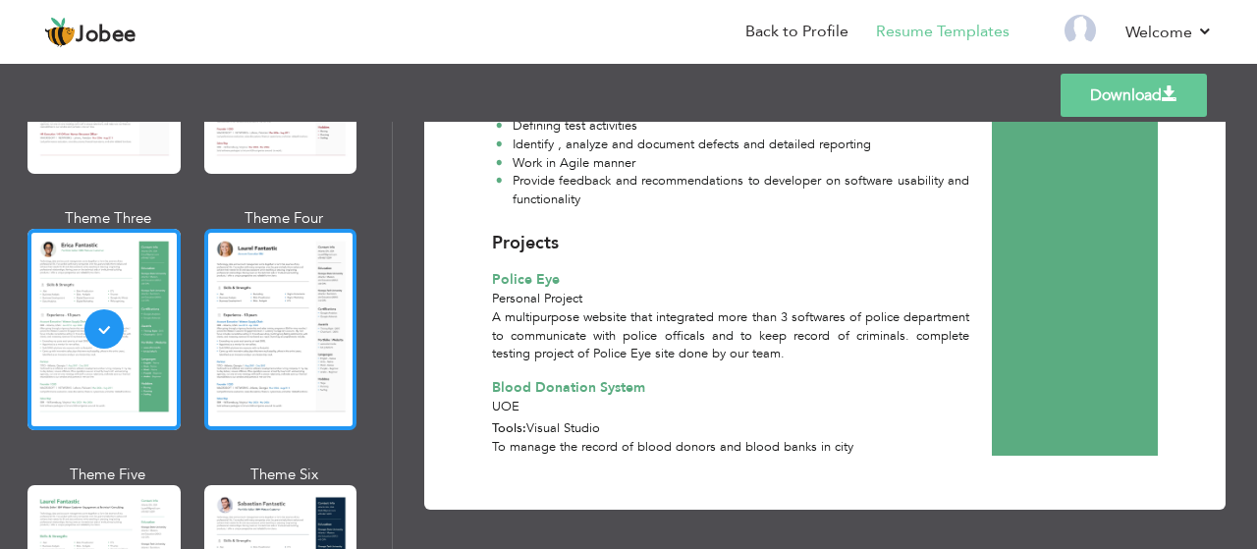
click at [241, 296] on div at bounding box center [280, 329] width 153 height 201
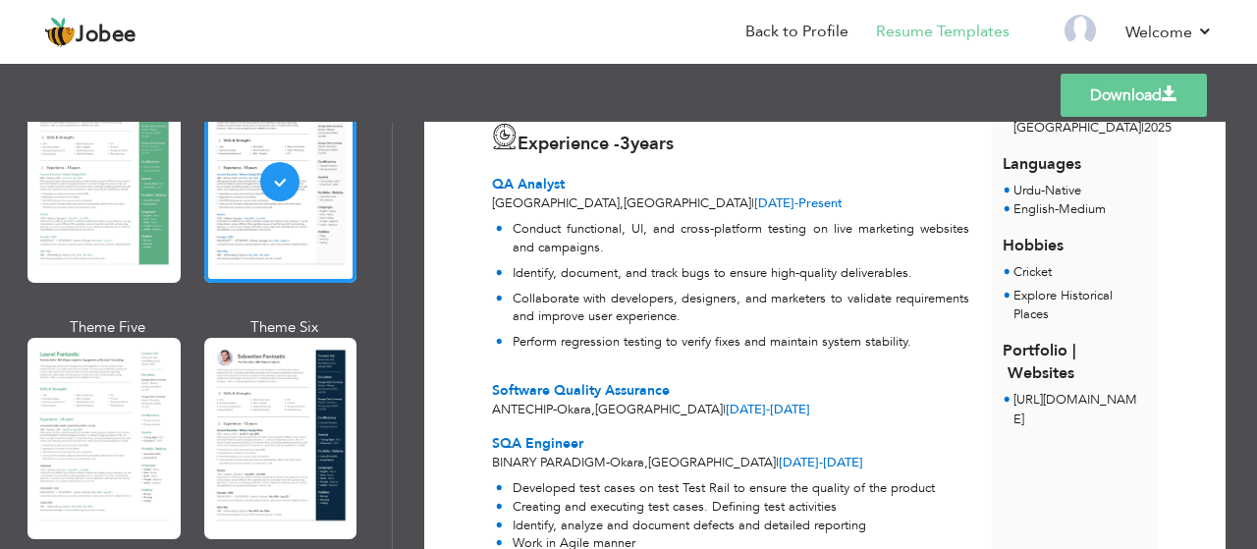
scroll to position [509, 0]
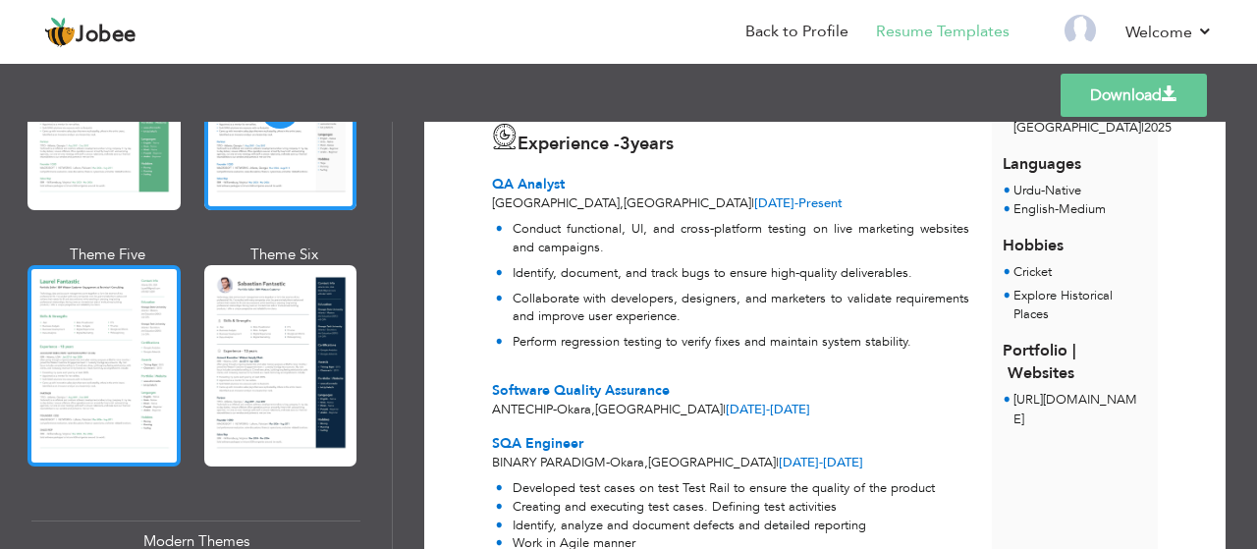
click at [132, 294] on div at bounding box center [104, 365] width 153 height 201
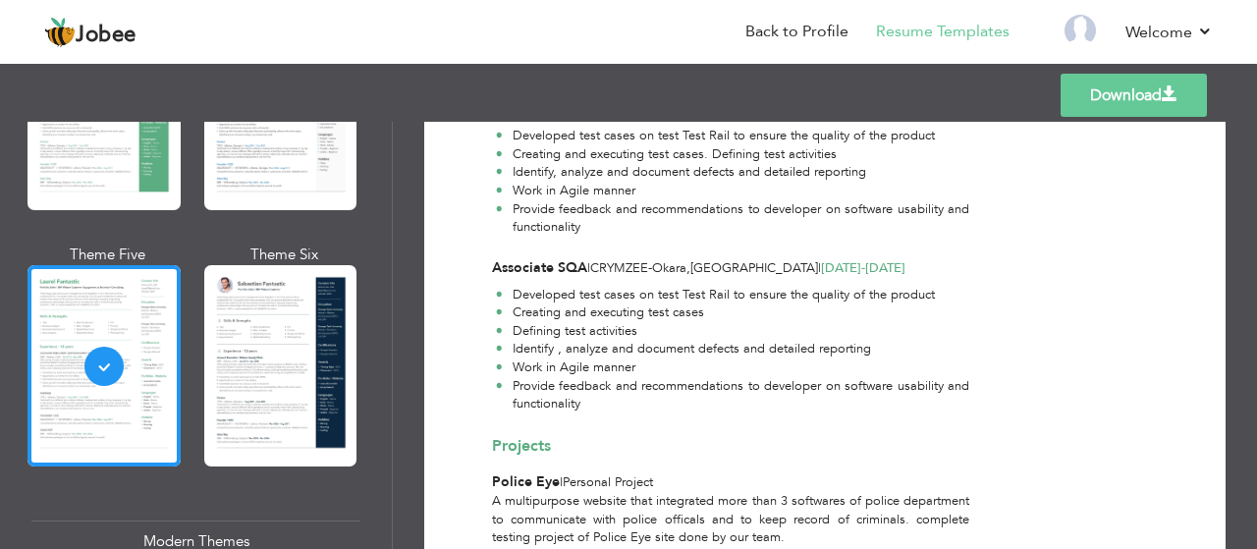
scroll to position [767, 0]
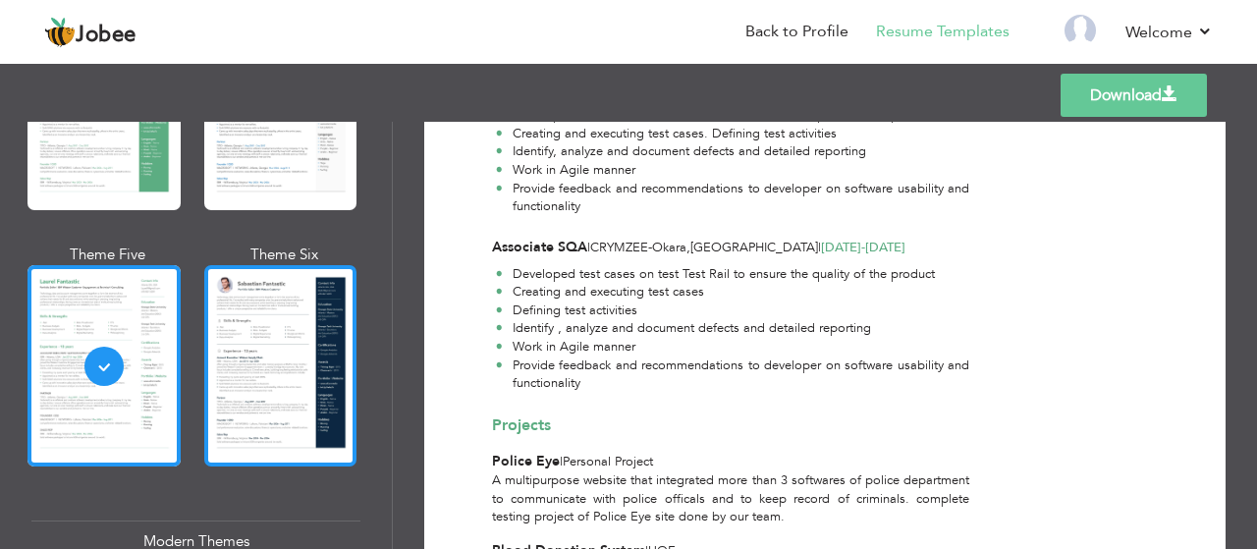
click at [318, 337] on div at bounding box center [280, 365] width 153 height 201
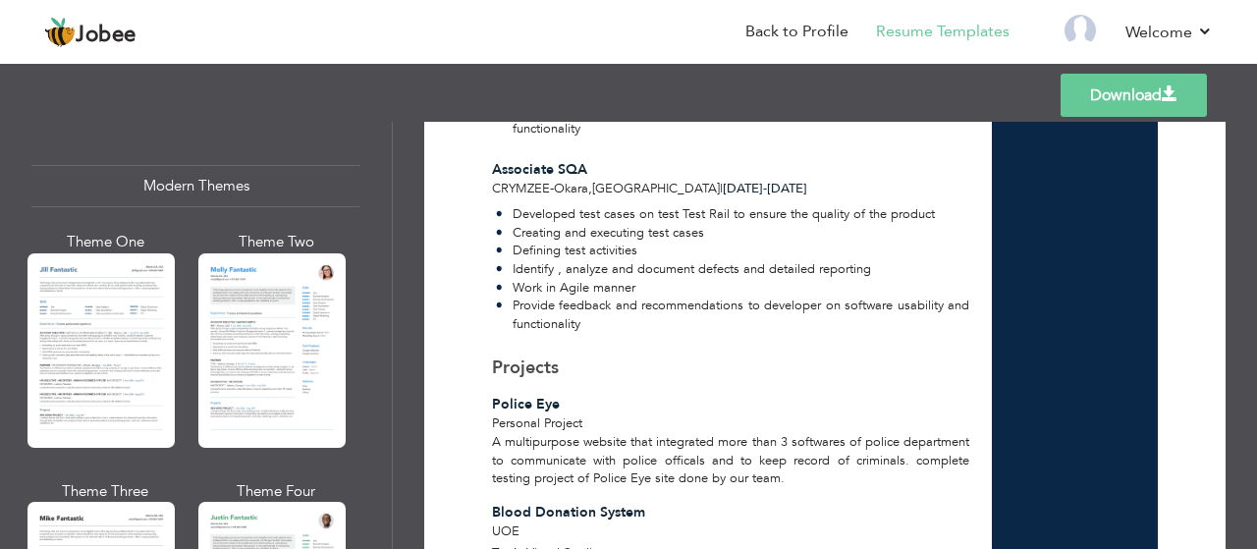
scroll to position [926, 0]
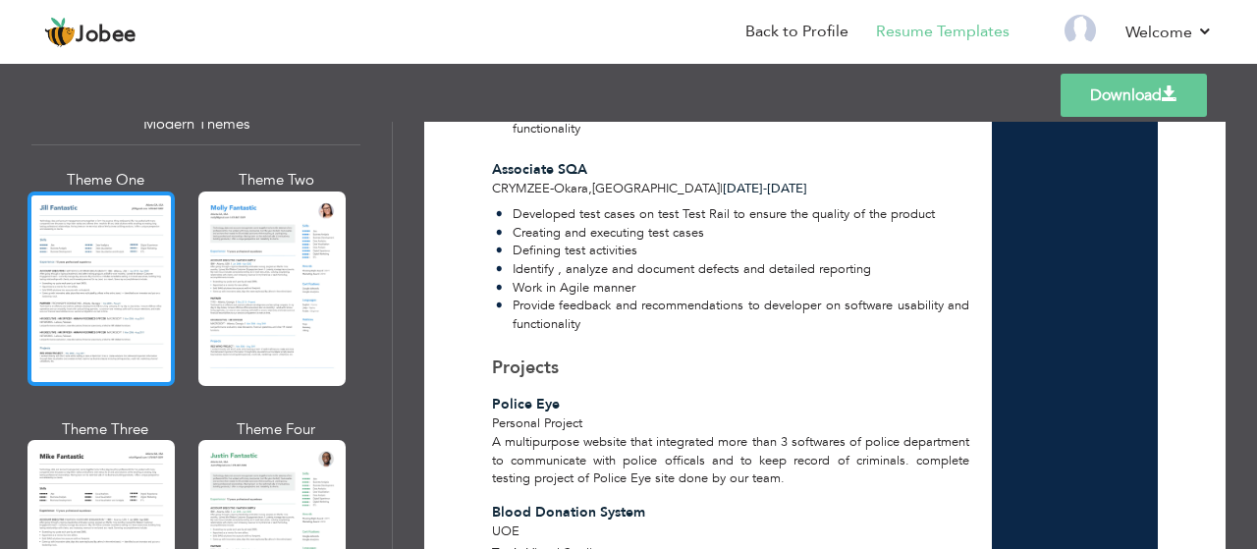
click at [151, 251] on div at bounding box center [101, 289] width 147 height 195
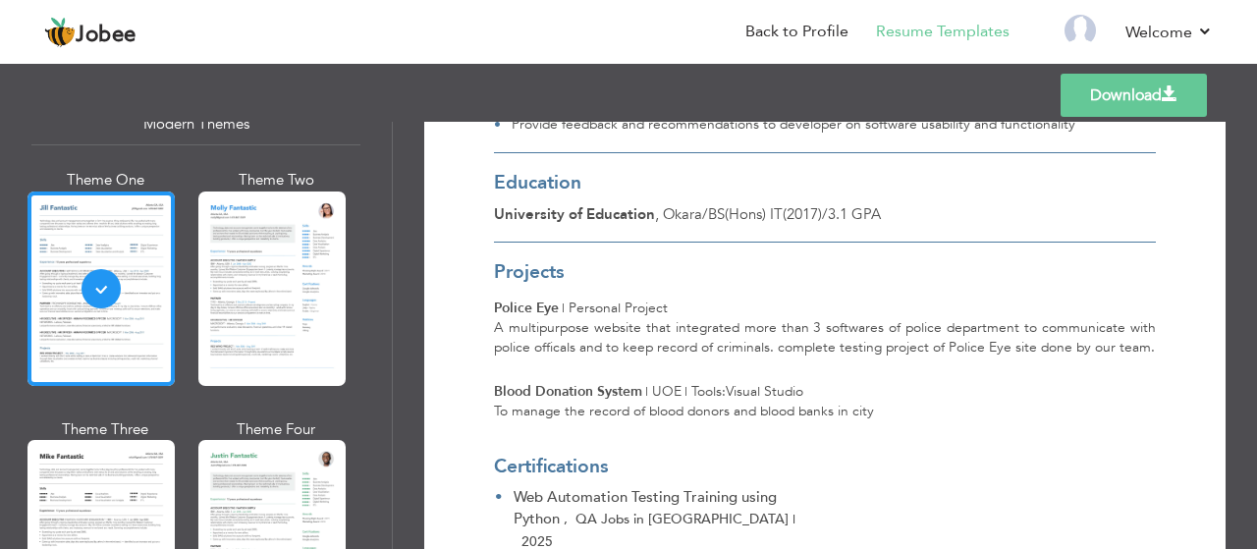
scroll to position [1277, 0]
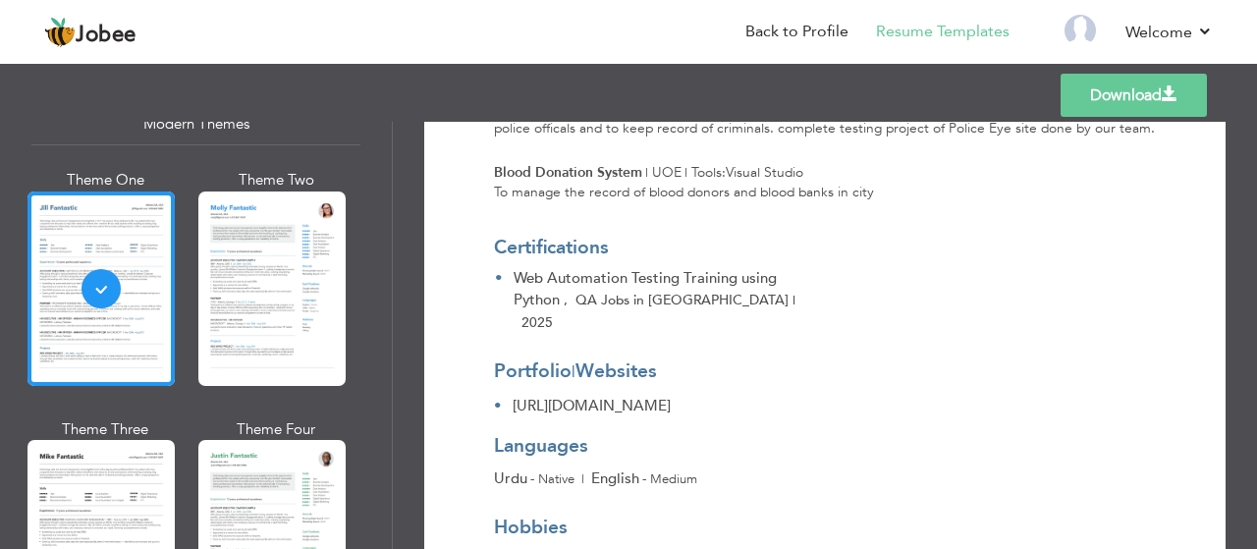
click at [1140, 95] on link "Download" at bounding box center [1134, 95] width 146 height 43
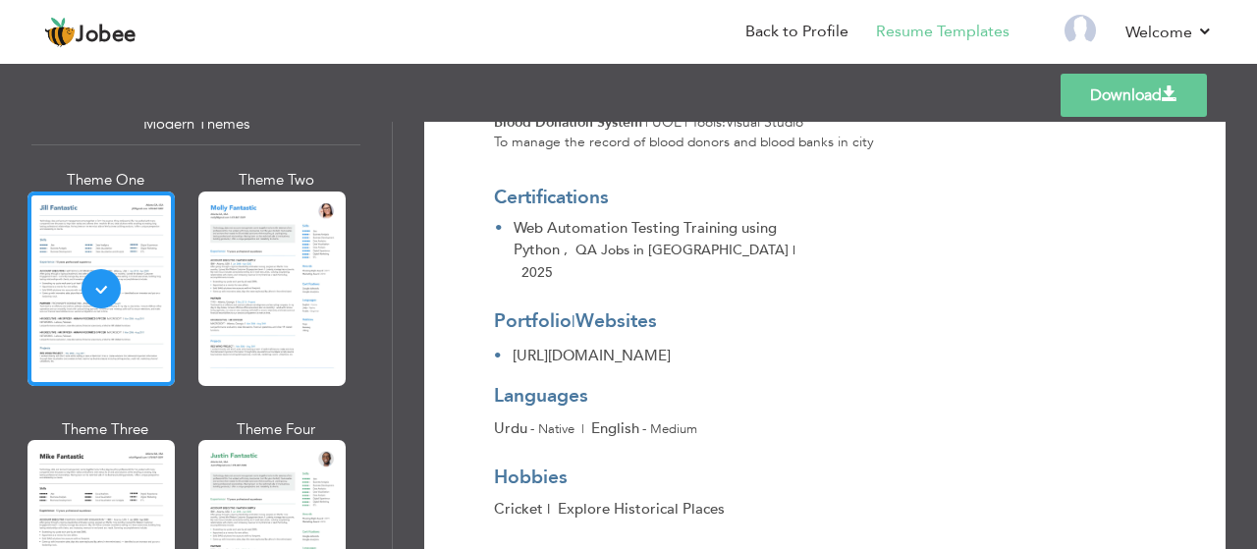
scroll to position [1353, 0]
